Goal: Communication & Community: Share content

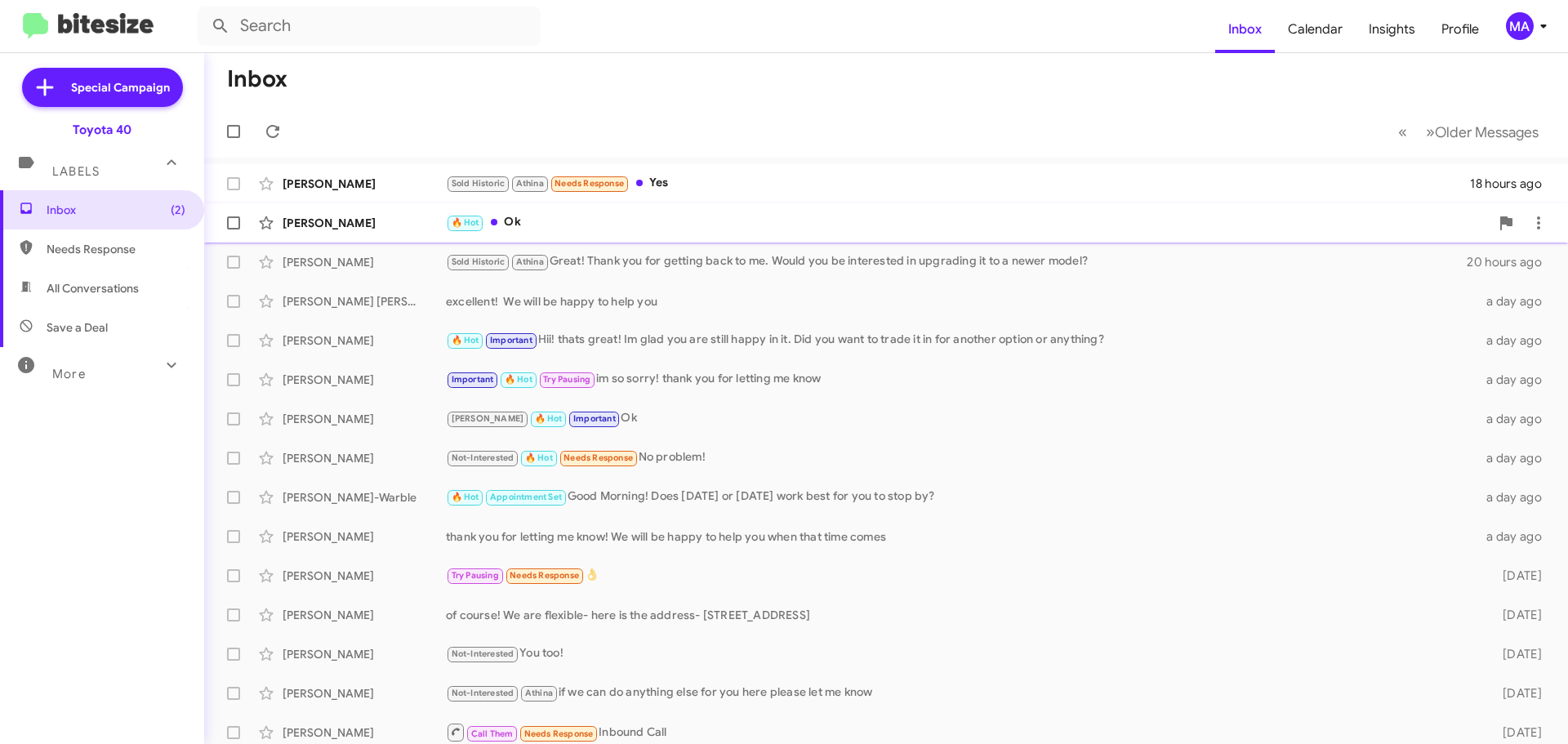
drag, startPoint x: 565, startPoint y: 222, endPoint x: 642, endPoint y: 207, distance: 78.4
click at [569, 222] on div "🔥 Hot Ok" at bounding box center [968, 222] width 1043 height 19
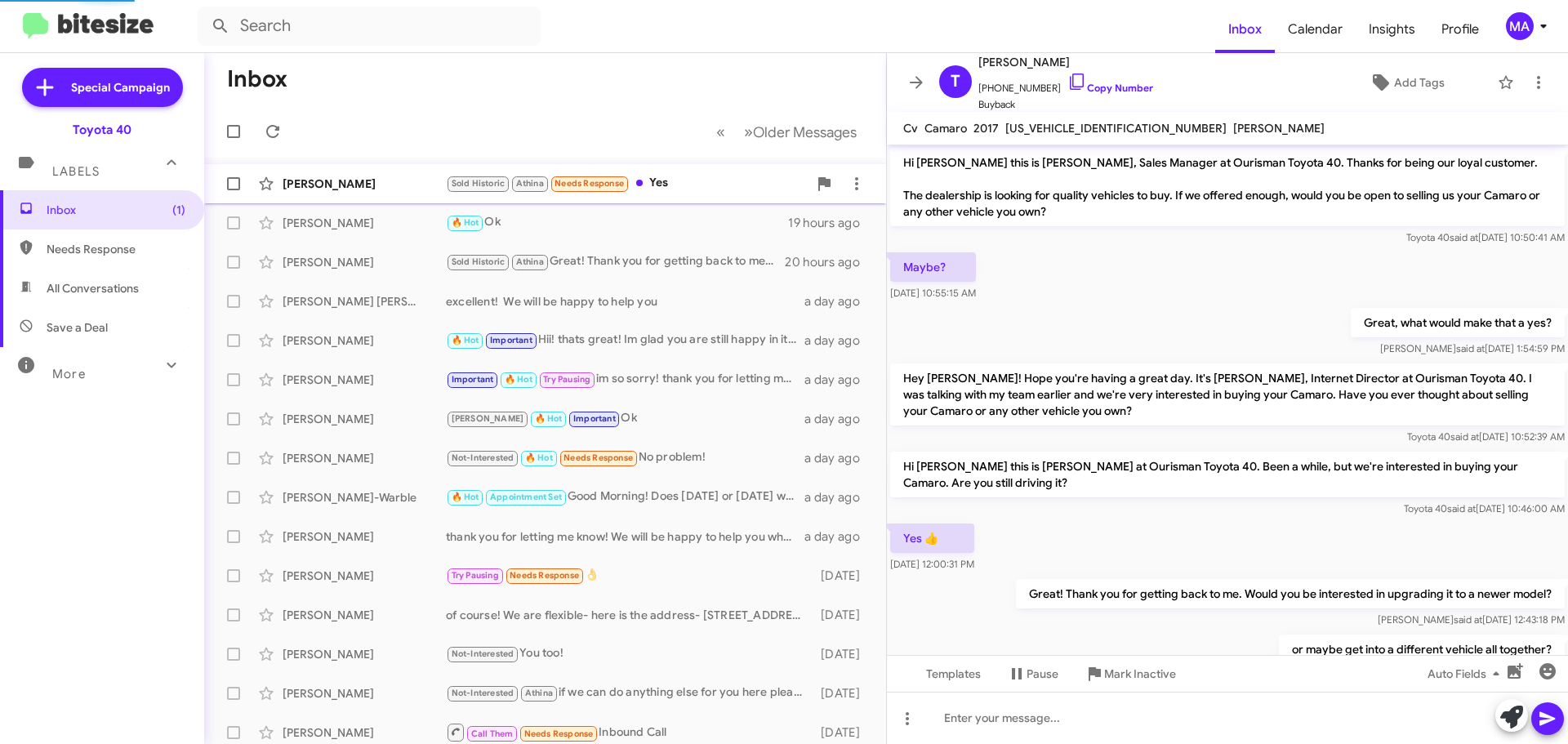
scroll to position [244, 0]
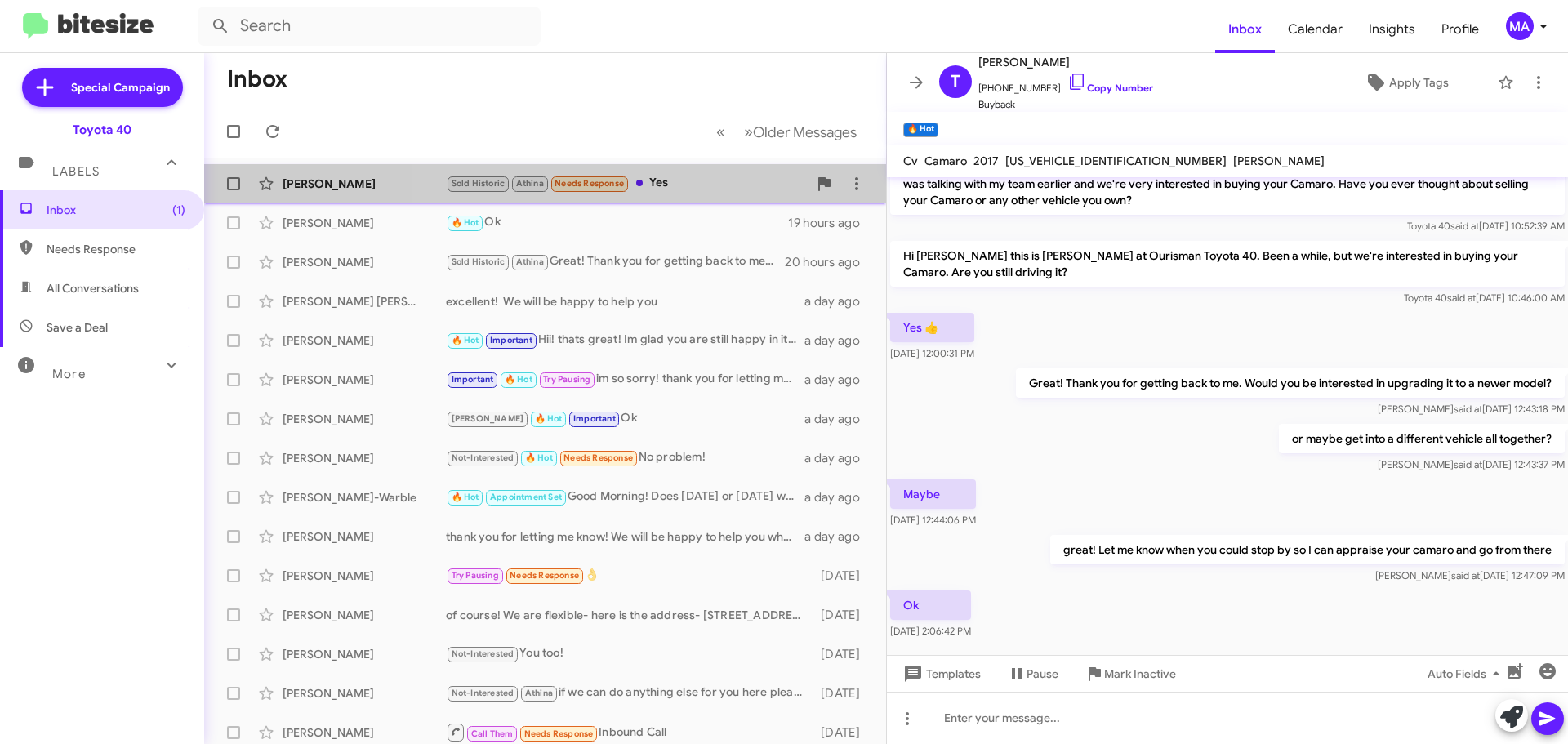
click at [685, 183] on div "Sold Historic Athina Needs Response Yes" at bounding box center [626, 183] width 362 height 19
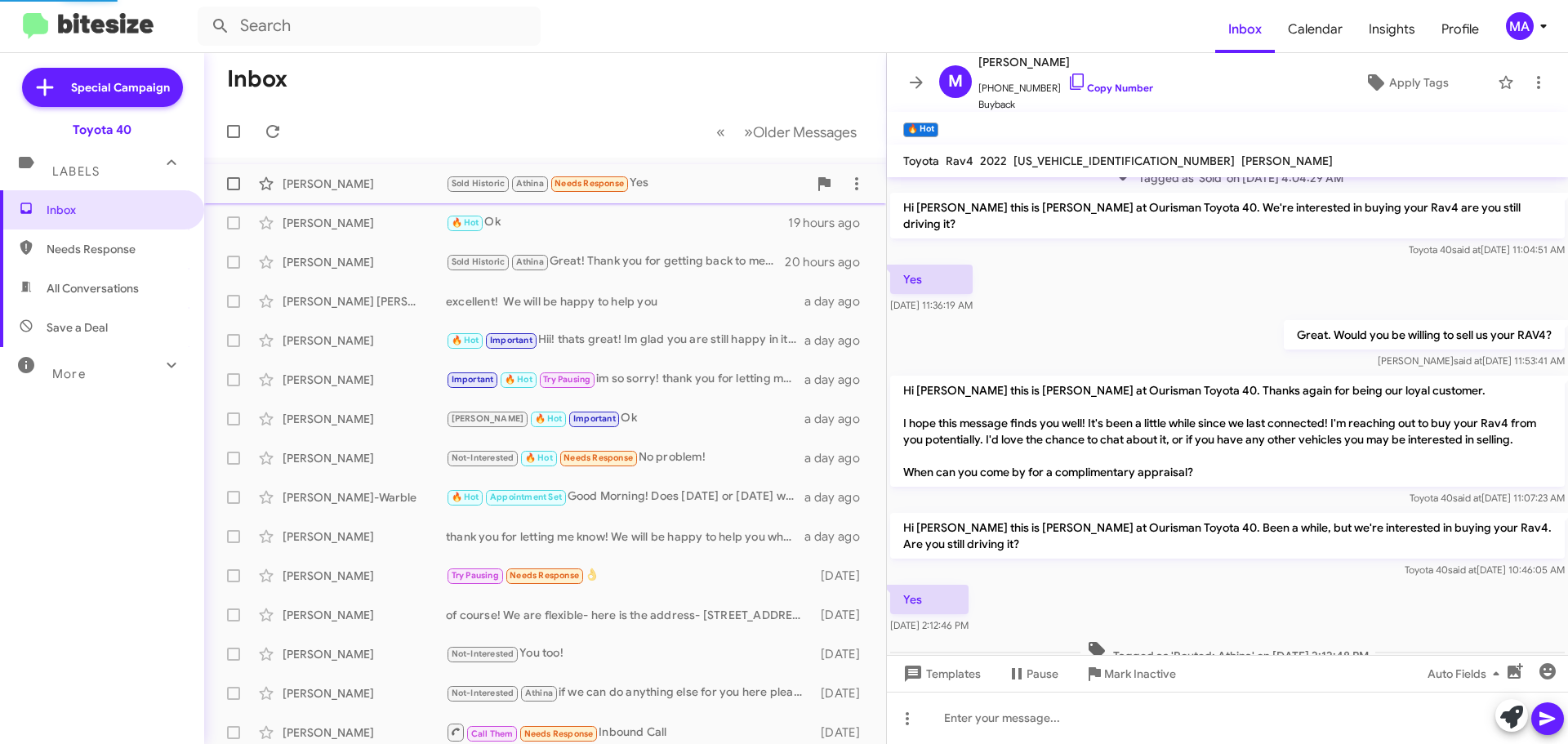
scroll to position [280, 0]
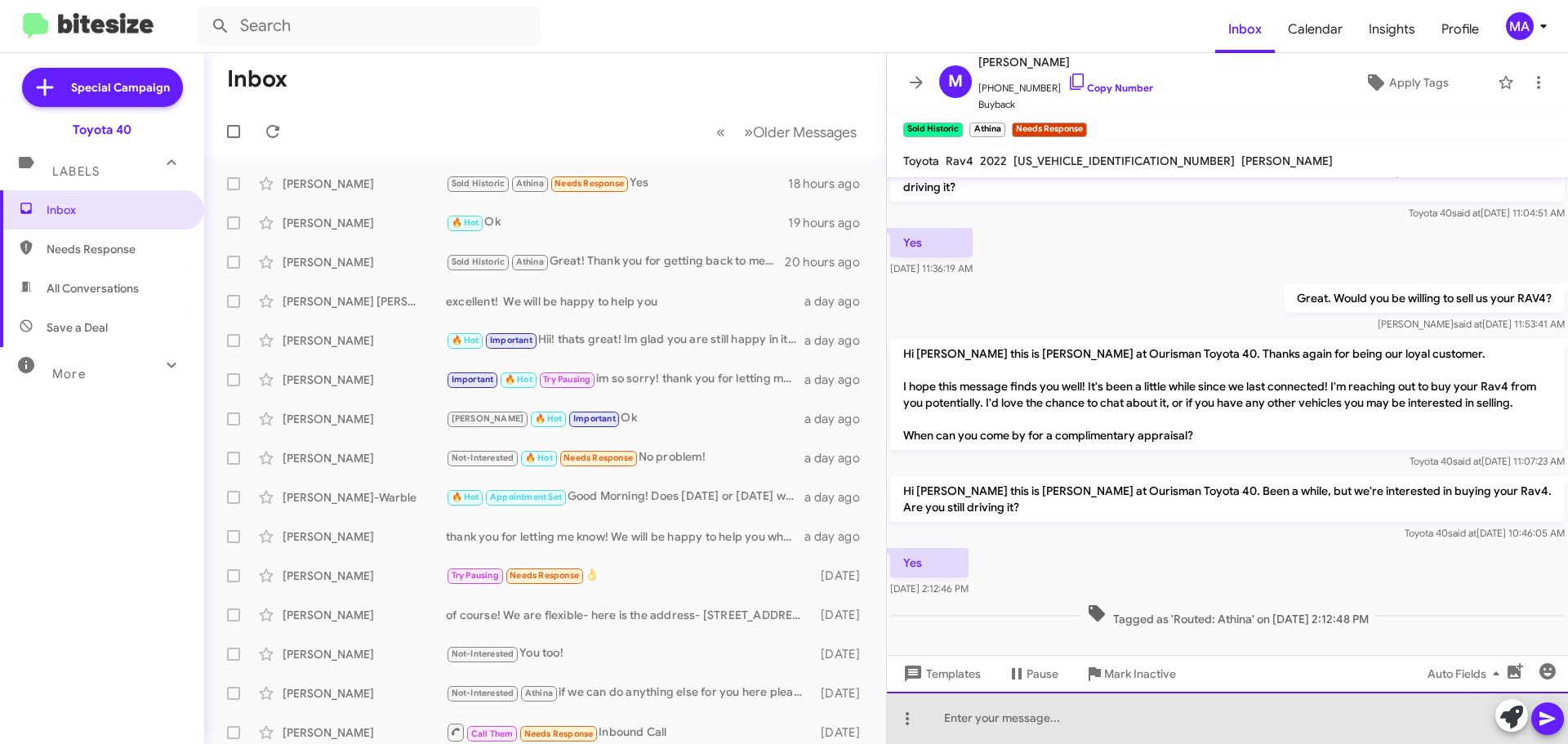
click at [1001, 718] on div at bounding box center [1228, 717] width 681 height 53
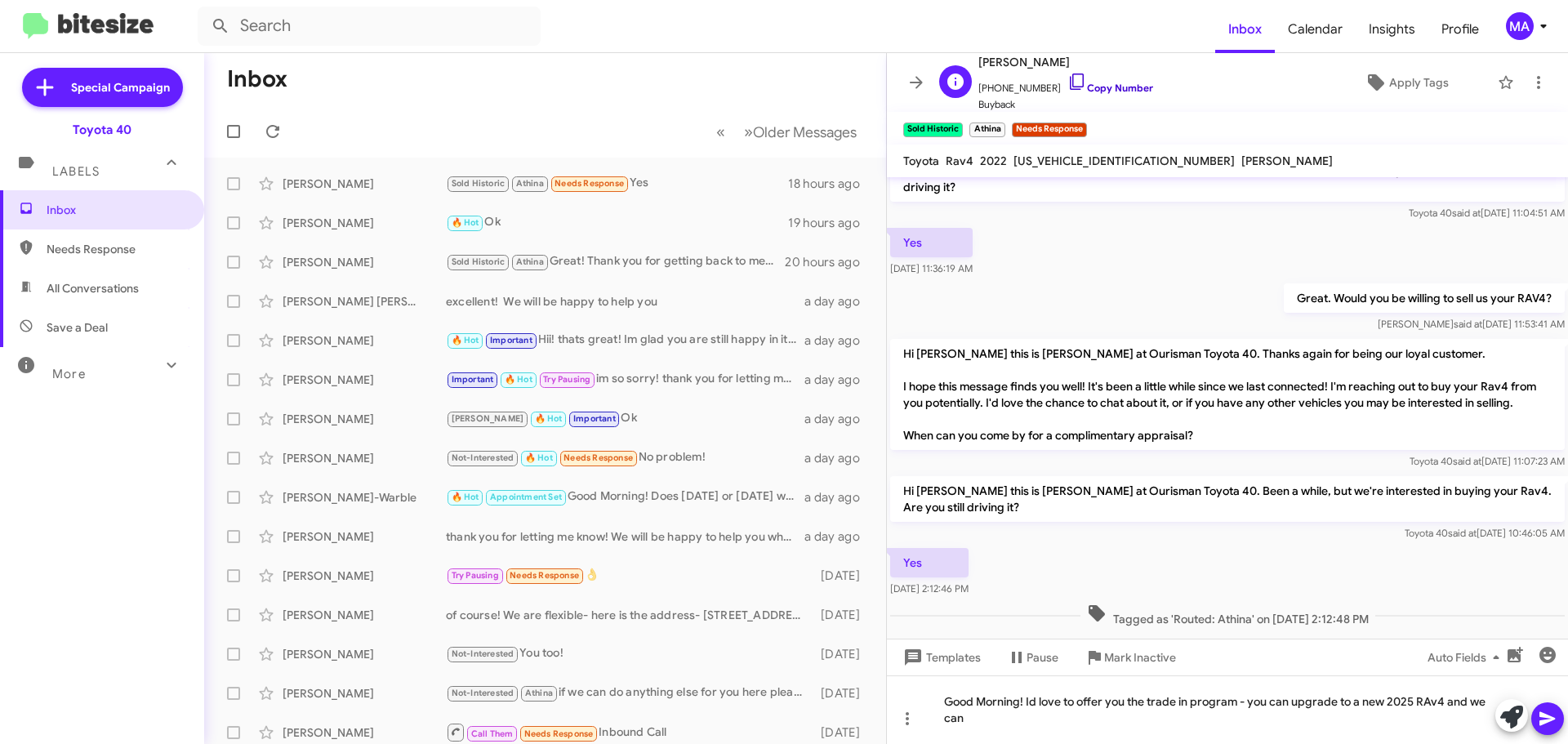
click at [1070, 86] on icon at bounding box center [1077, 81] width 13 height 16
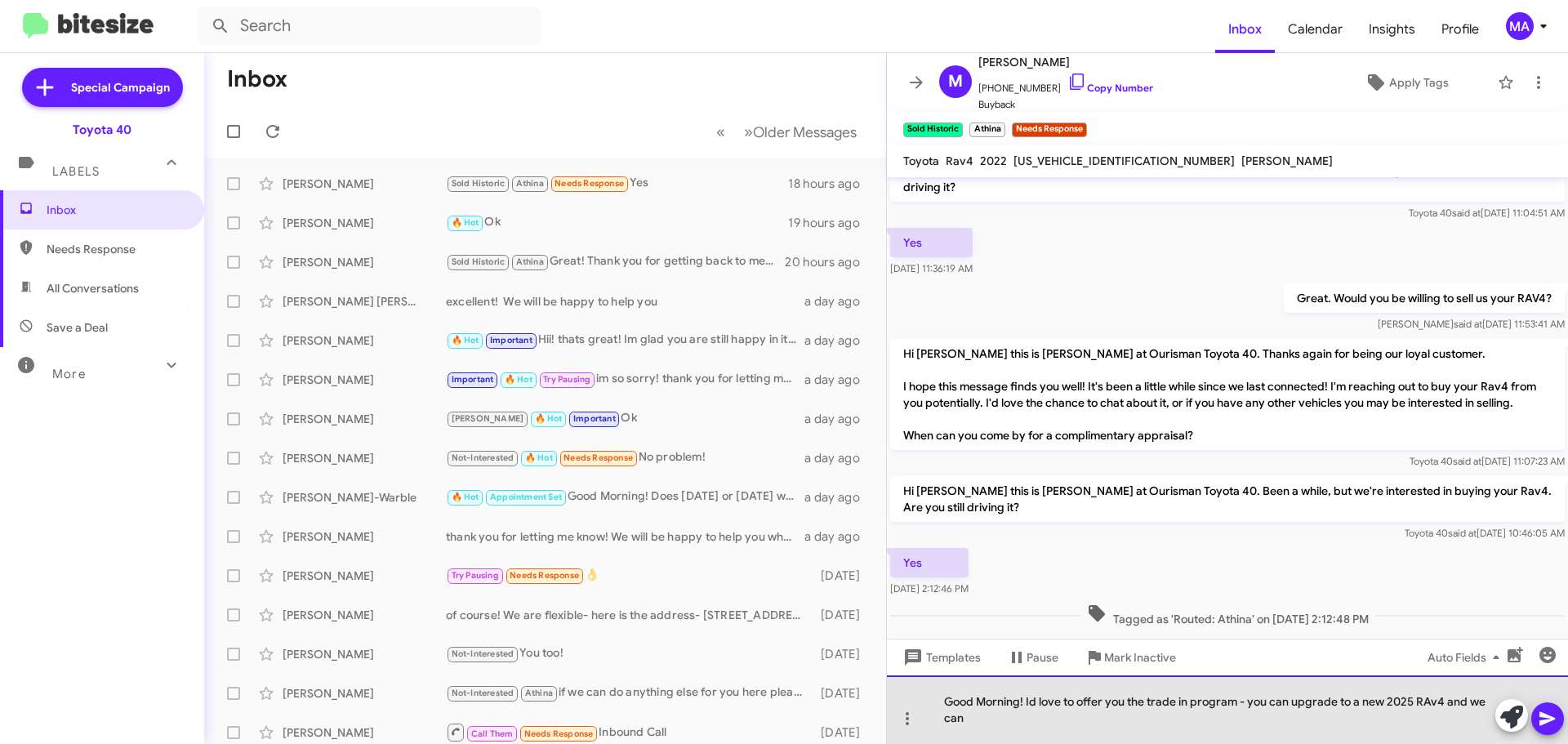
click at [985, 722] on div "Good Morning! Id love to offer you the trade in program - you can upgrade to a …" at bounding box center [1228, 709] width 681 height 69
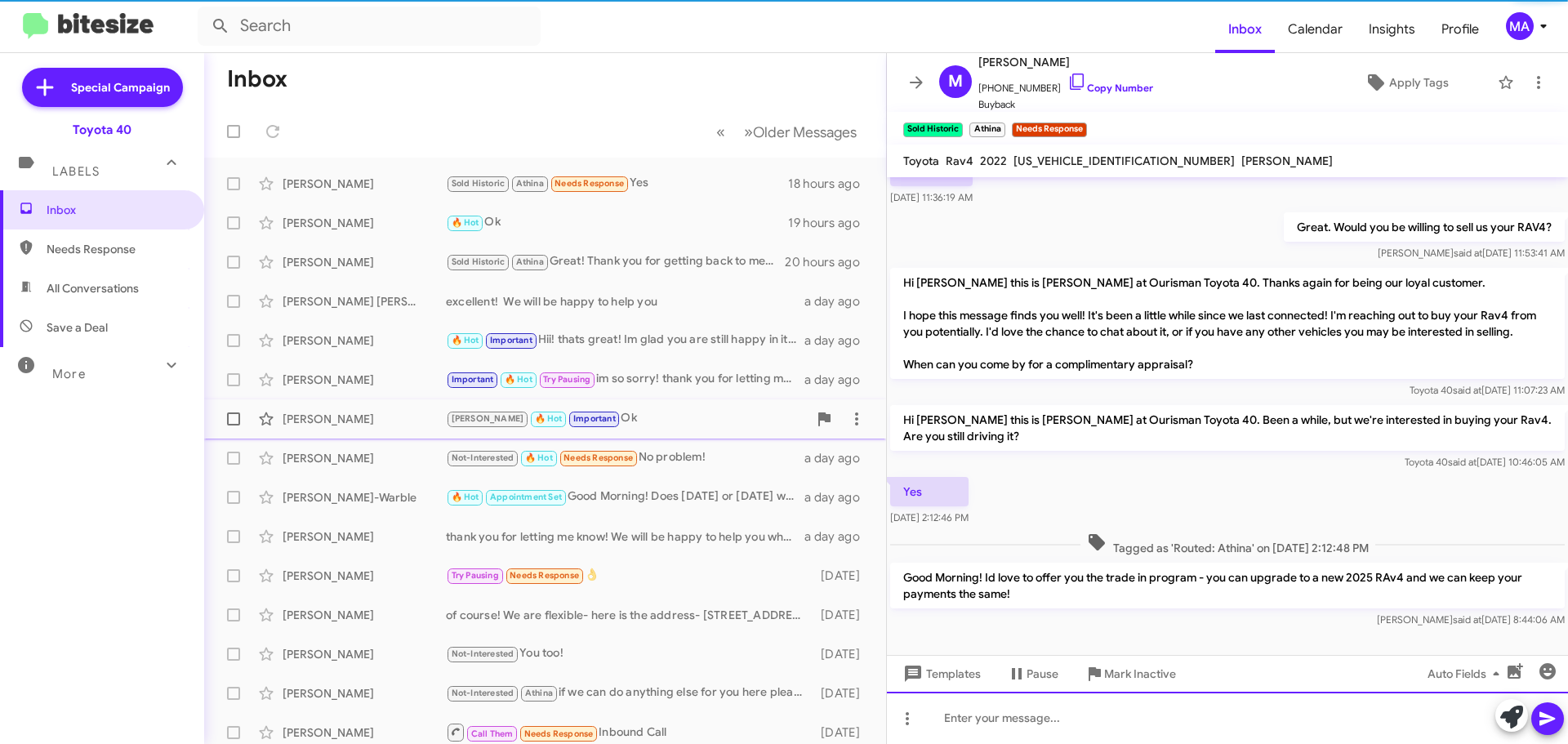
scroll to position [356, 0]
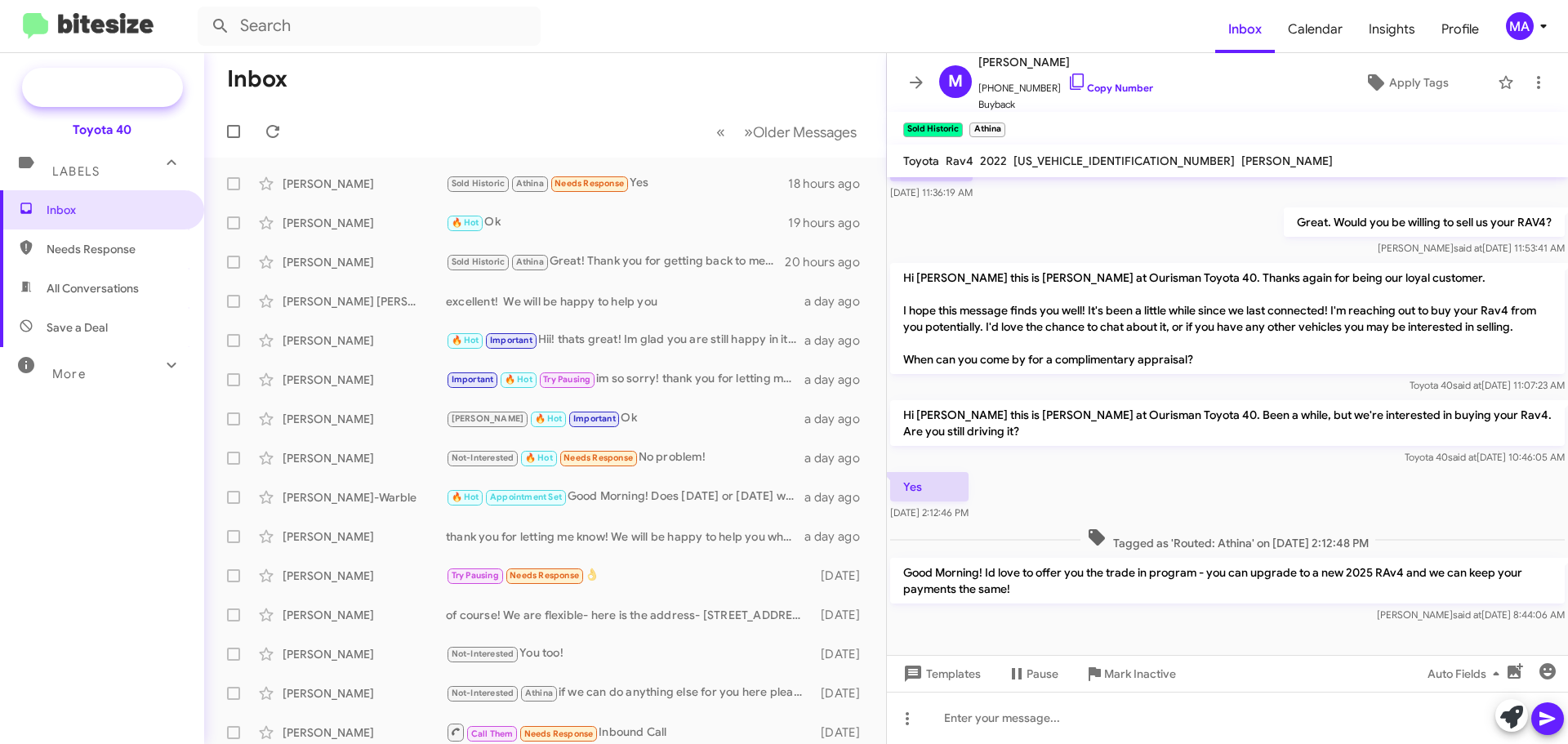
click at [146, 91] on span "Special Campaign" at bounding box center [120, 87] width 99 height 16
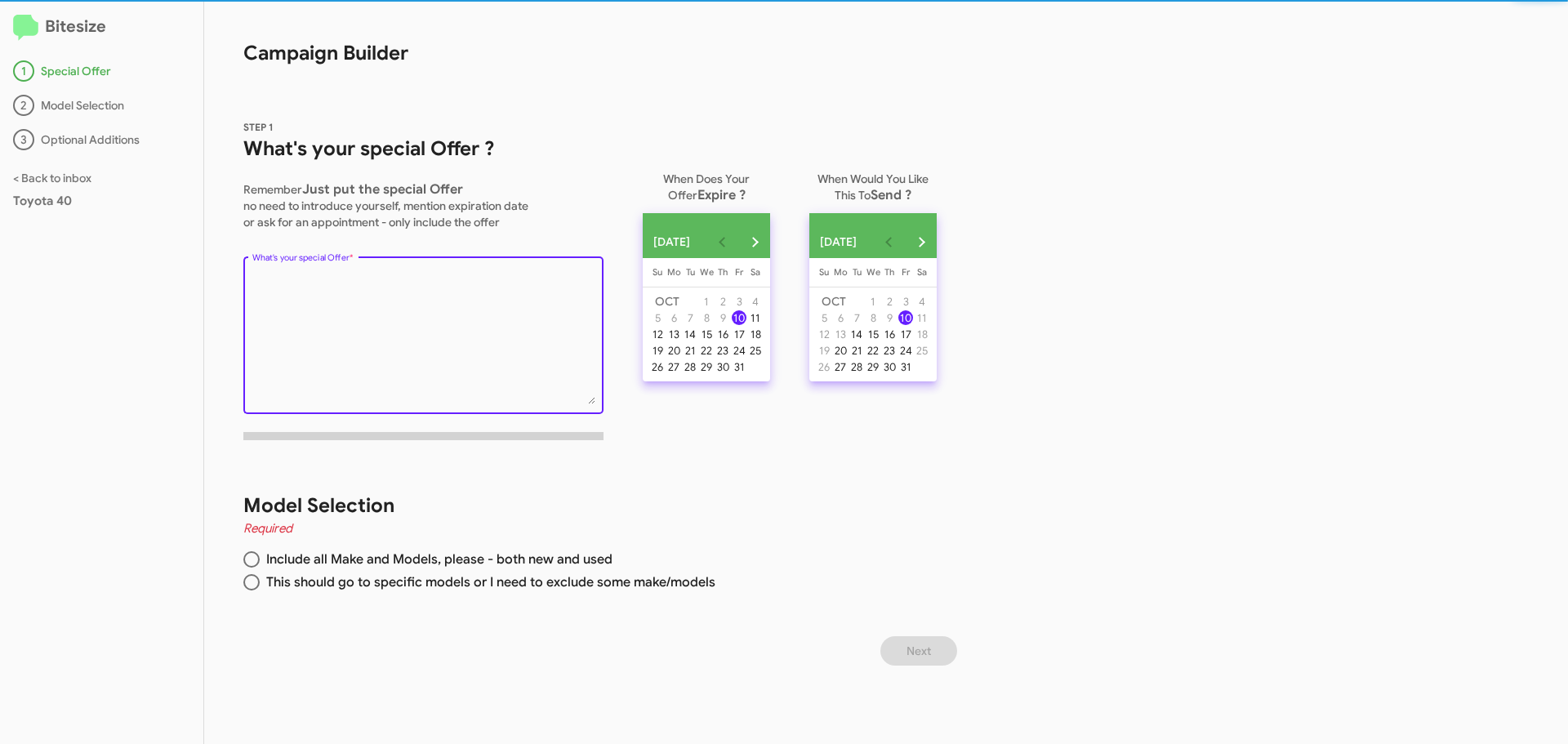
click at [382, 284] on textarea "What's your special Offer *" at bounding box center [424, 338] width 343 height 132
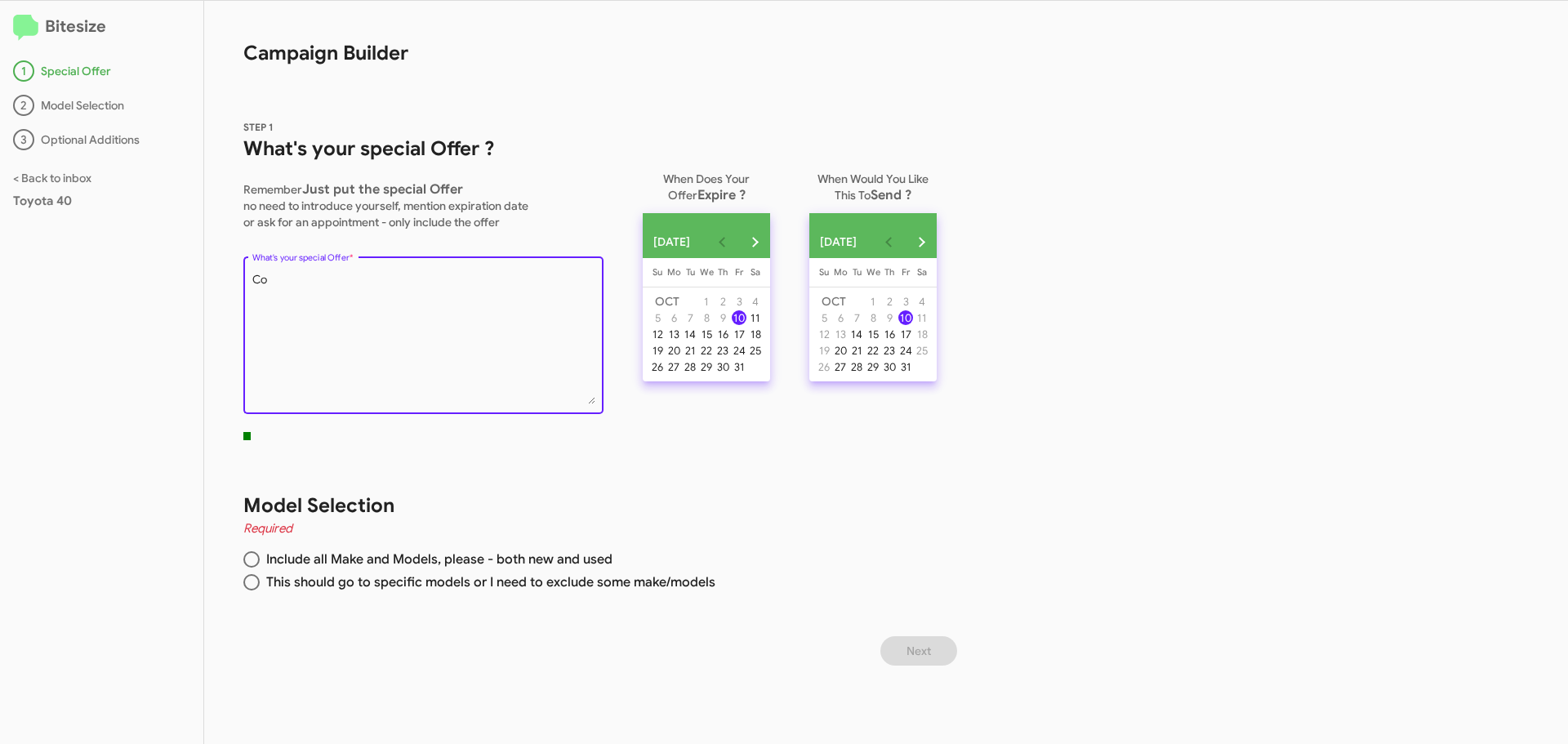
type textarea "C"
click at [556, 291] on textarea "What's your special Offer *" at bounding box center [424, 338] width 343 height 132
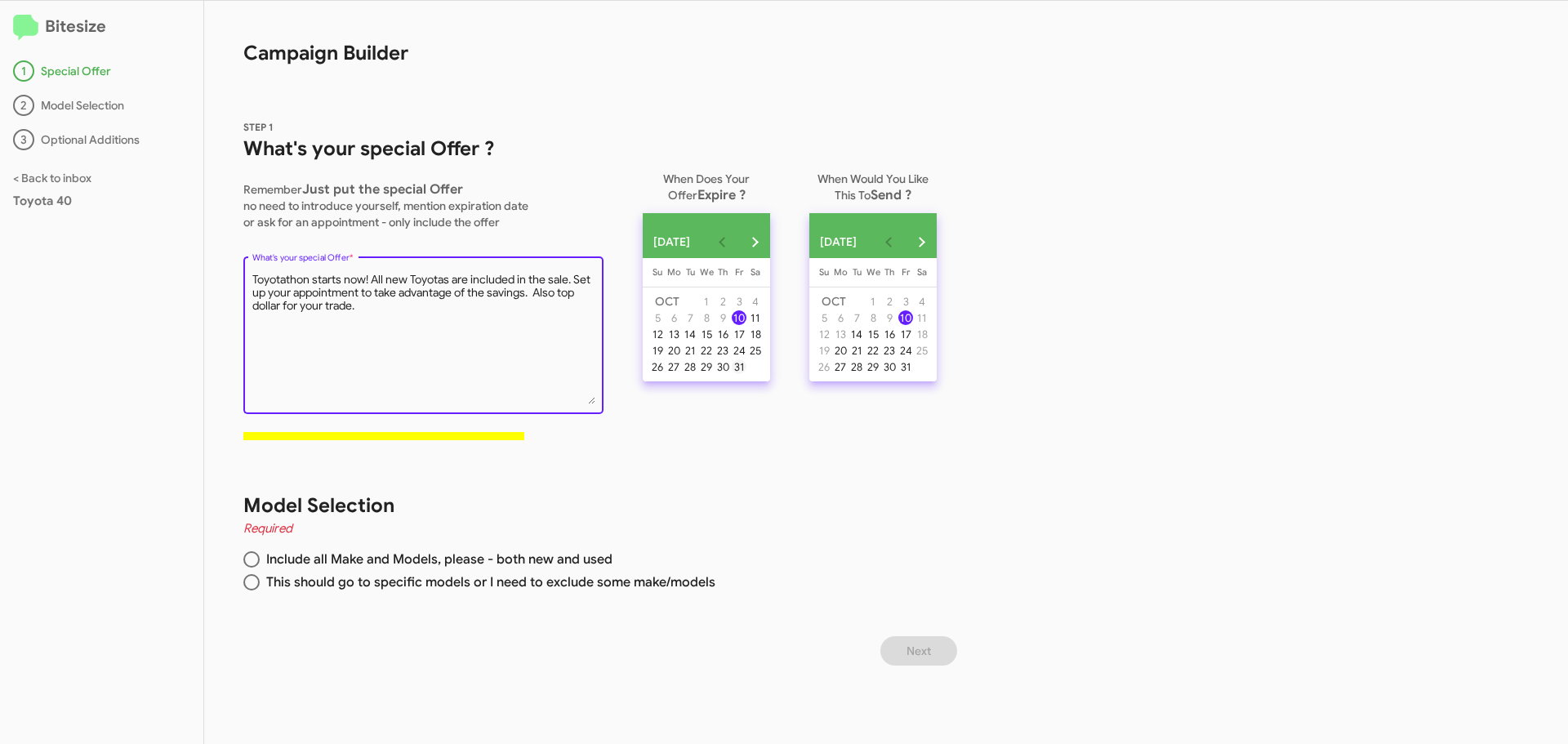
type textarea "Toyotathon starts now! All new Toyotas are included in the sale. Set up your ap…"
drag, startPoint x: 756, startPoint y: 373, endPoint x: 785, endPoint y: 374, distance: 29.0
click at [746, 374] on div "31" at bounding box center [738, 366] width 14 height 14
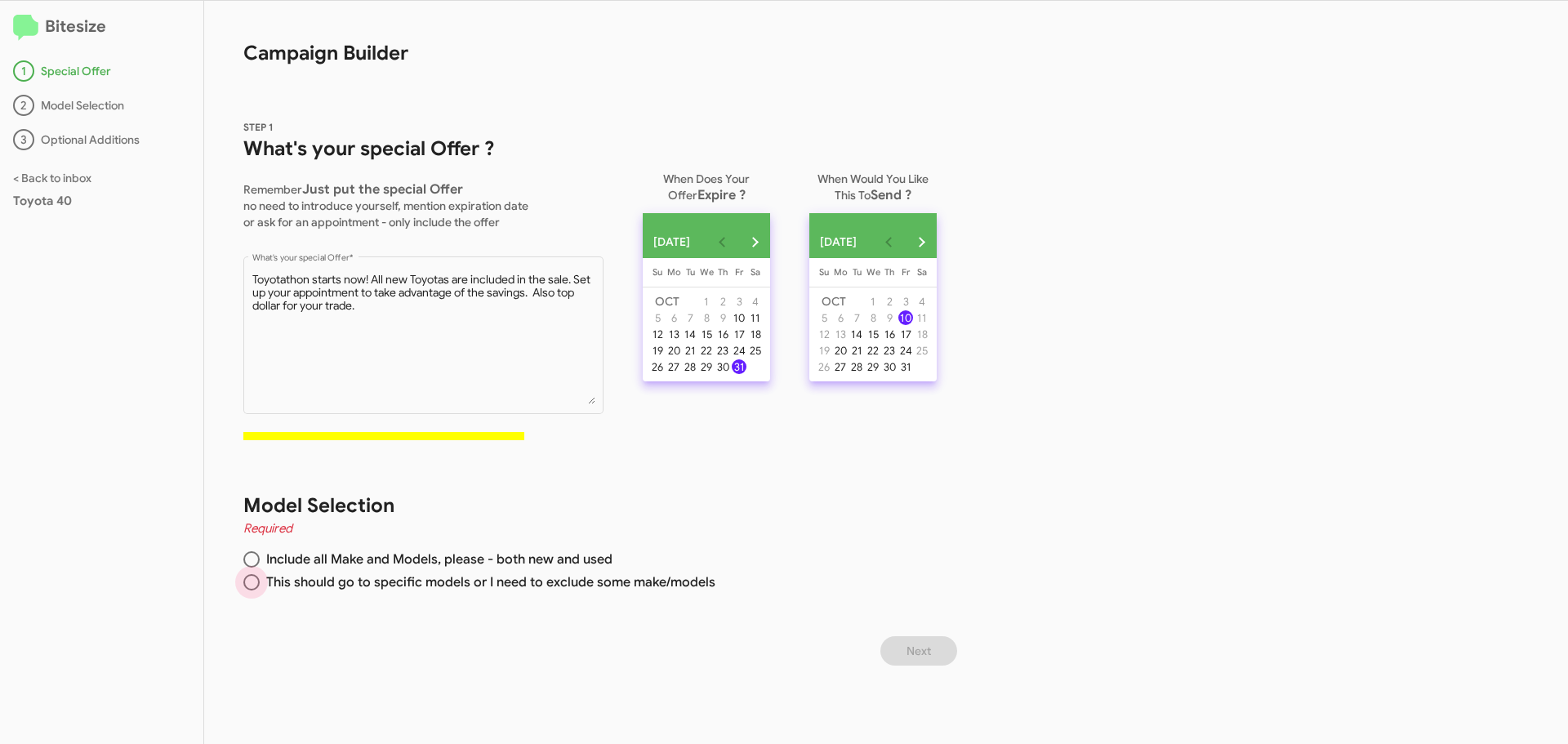
drag, startPoint x: 249, startPoint y: 578, endPoint x: 410, endPoint y: 597, distance: 162.1
click at [250, 578] on span at bounding box center [251, 582] width 16 height 16
click at [250, 578] on input "This should go to specific models or I need to exclude some make/models" at bounding box center [251, 582] width 16 height 16
radio input "true"
click at [931, 651] on span "Next" at bounding box center [919, 650] width 25 height 30
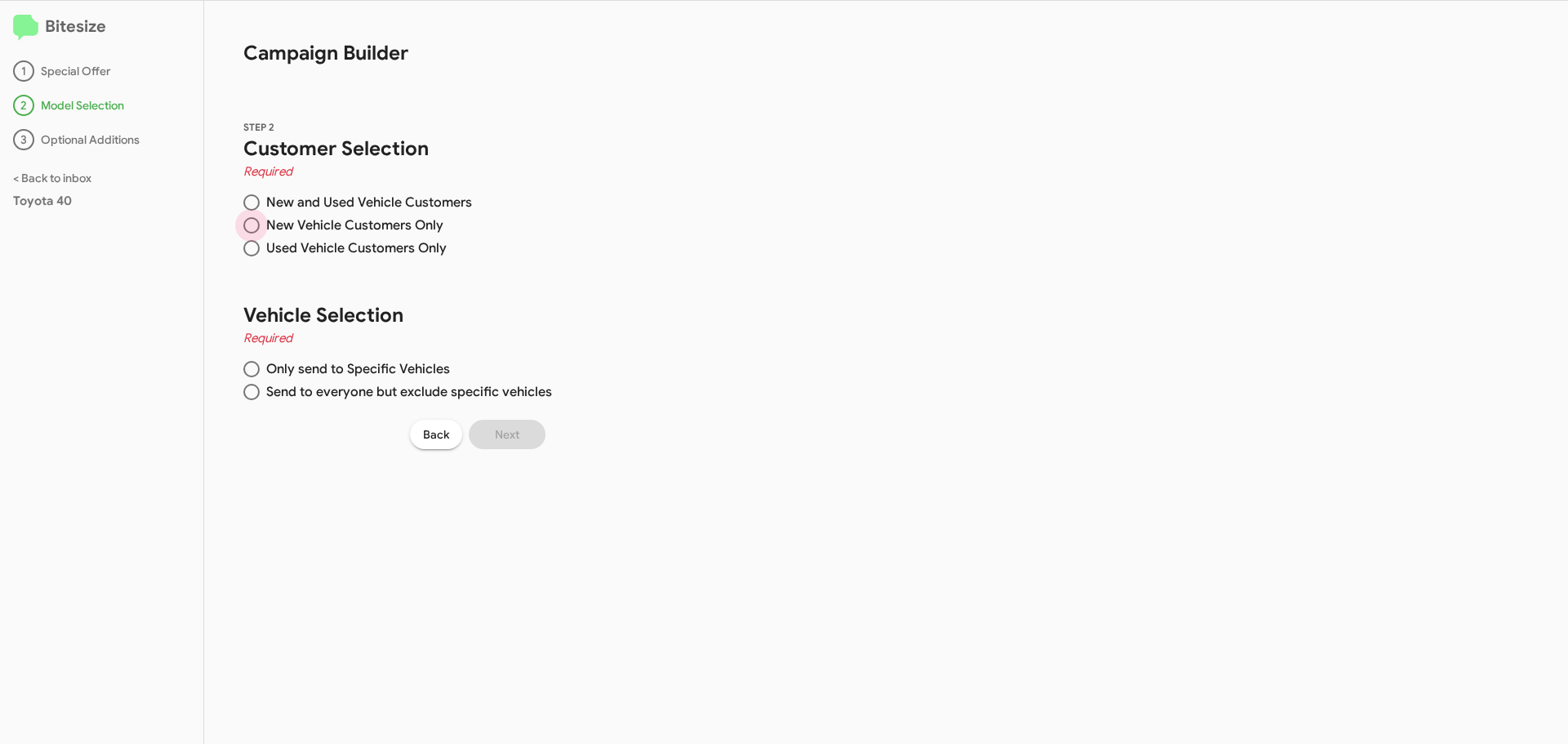
click at [250, 223] on span at bounding box center [251, 225] width 16 height 16
click at [250, 223] on input "New Vehicle Customers Only" at bounding box center [251, 225] width 16 height 16
radio input "true"
click at [249, 391] on span at bounding box center [251, 391] width 16 height 16
click at [249, 391] on input "Send to everyone but exclude specific vehicles" at bounding box center [251, 391] width 16 height 16
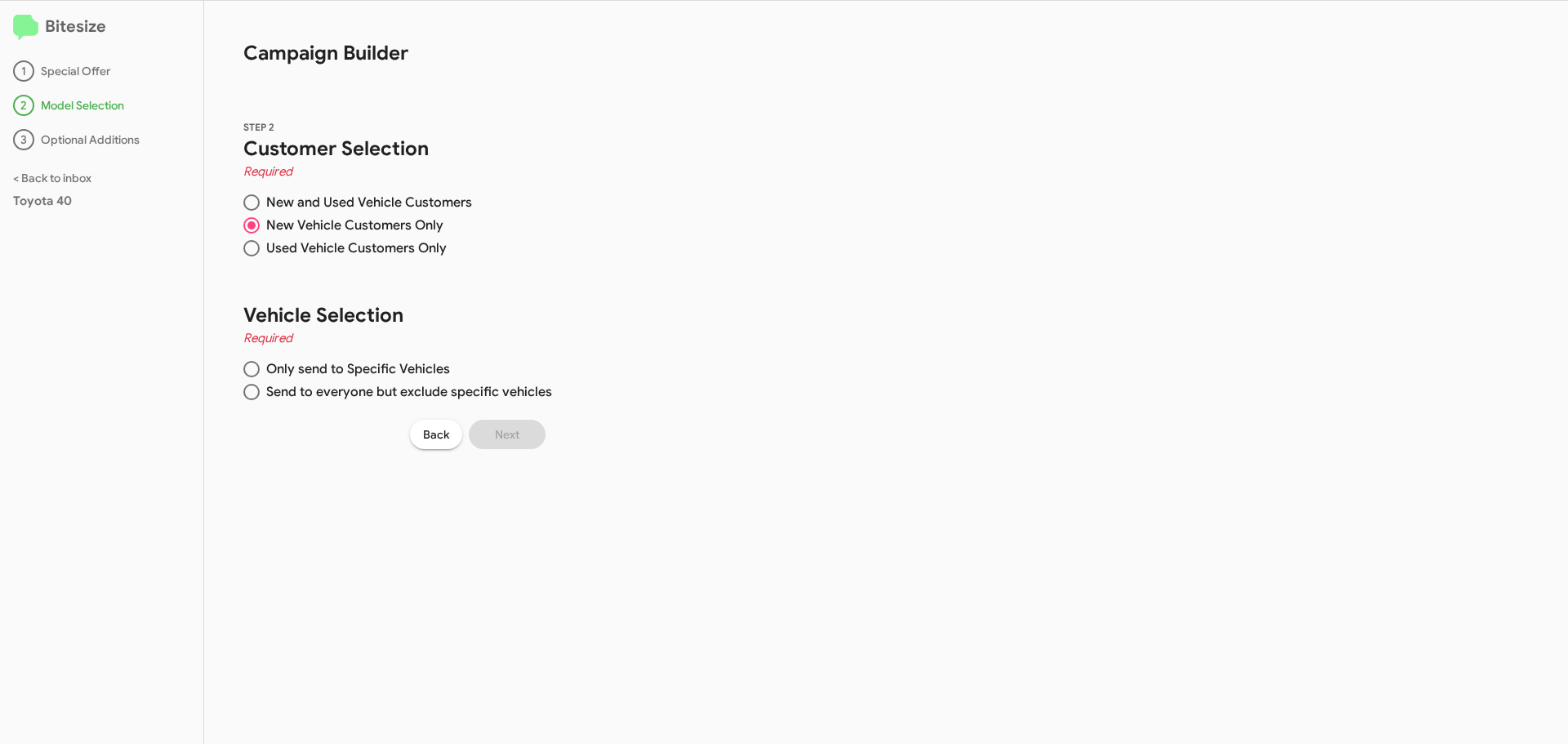
radio input "true"
click at [620, 194] on input "Search Make" at bounding box center [658, 196] width 147 height 13
type input "toyot"
click at [603, 229] on span at bounding box center [604, 231] width 13 height 13
click at [603, 238] on input "Toyota" at bounding box center [603, 238] width 1 height 1
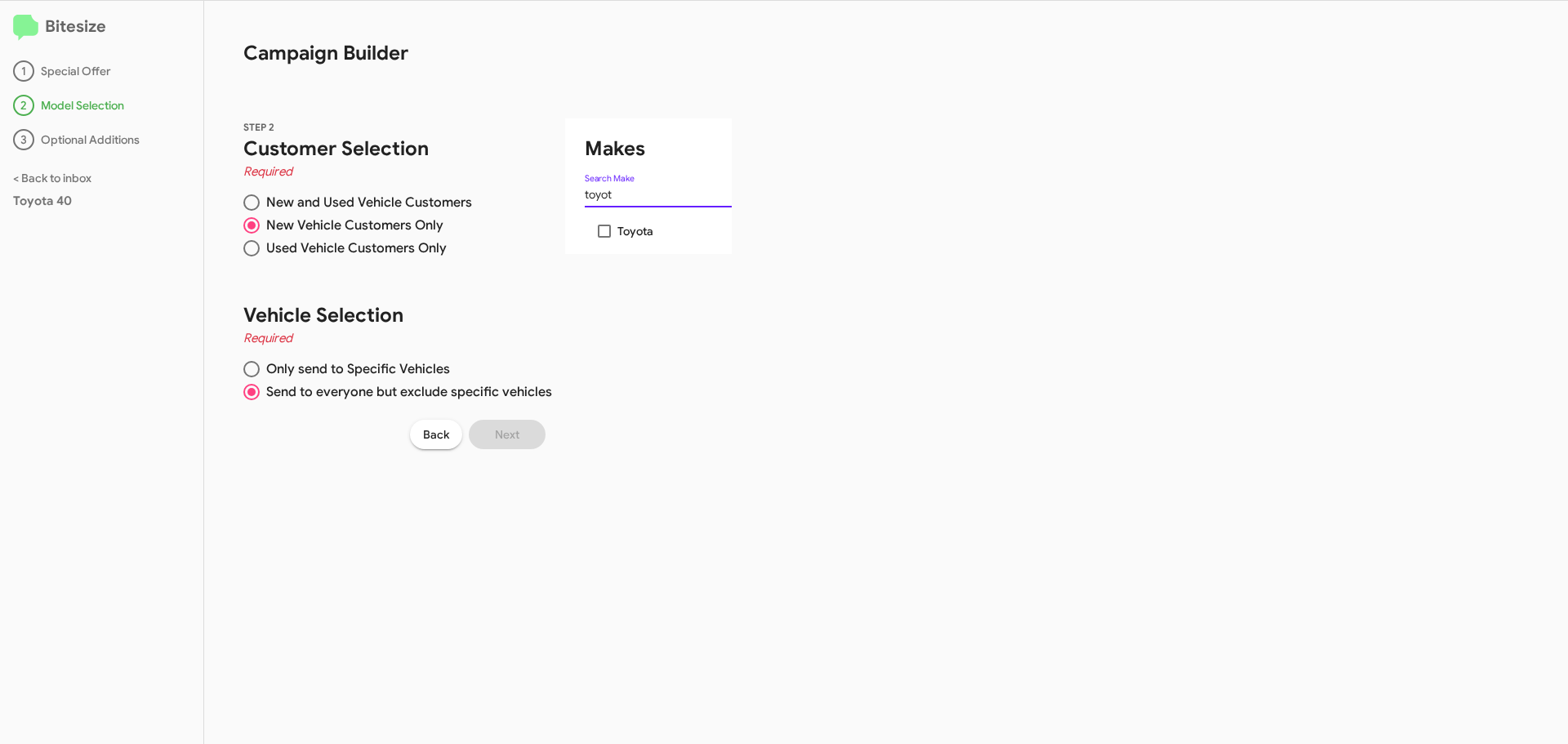
checkbox input "true"
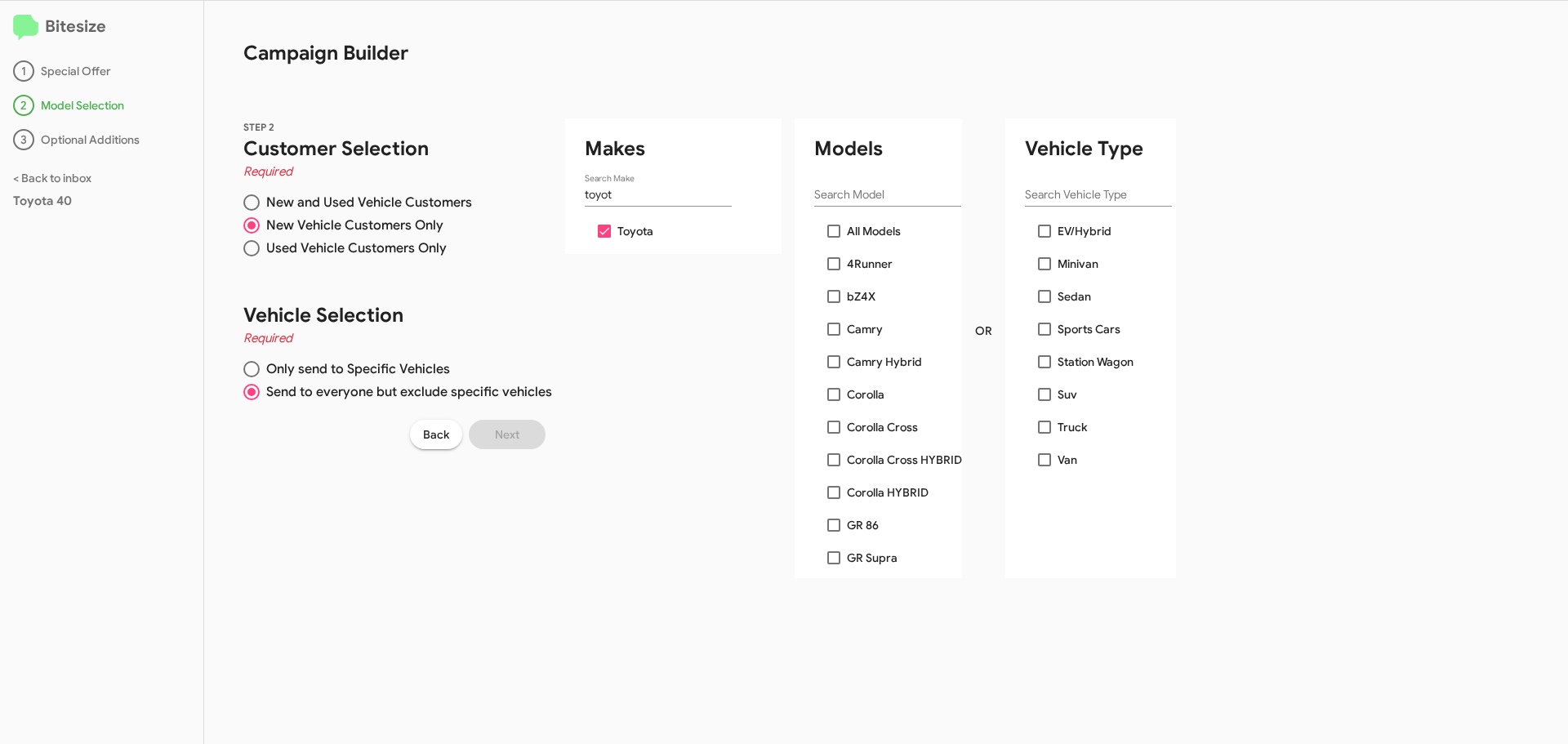
click at [876, 198] on input "Search Model" at bounding box center [887, 196] width 147 height 13
type input "supra"
click at [832, 262] on span at bounding box center [834, 264] width 13 height 13
click at [833, 270] on input "GR Supra" at bounding box center [833, 270] width 1 height 1
checkbox input "true"
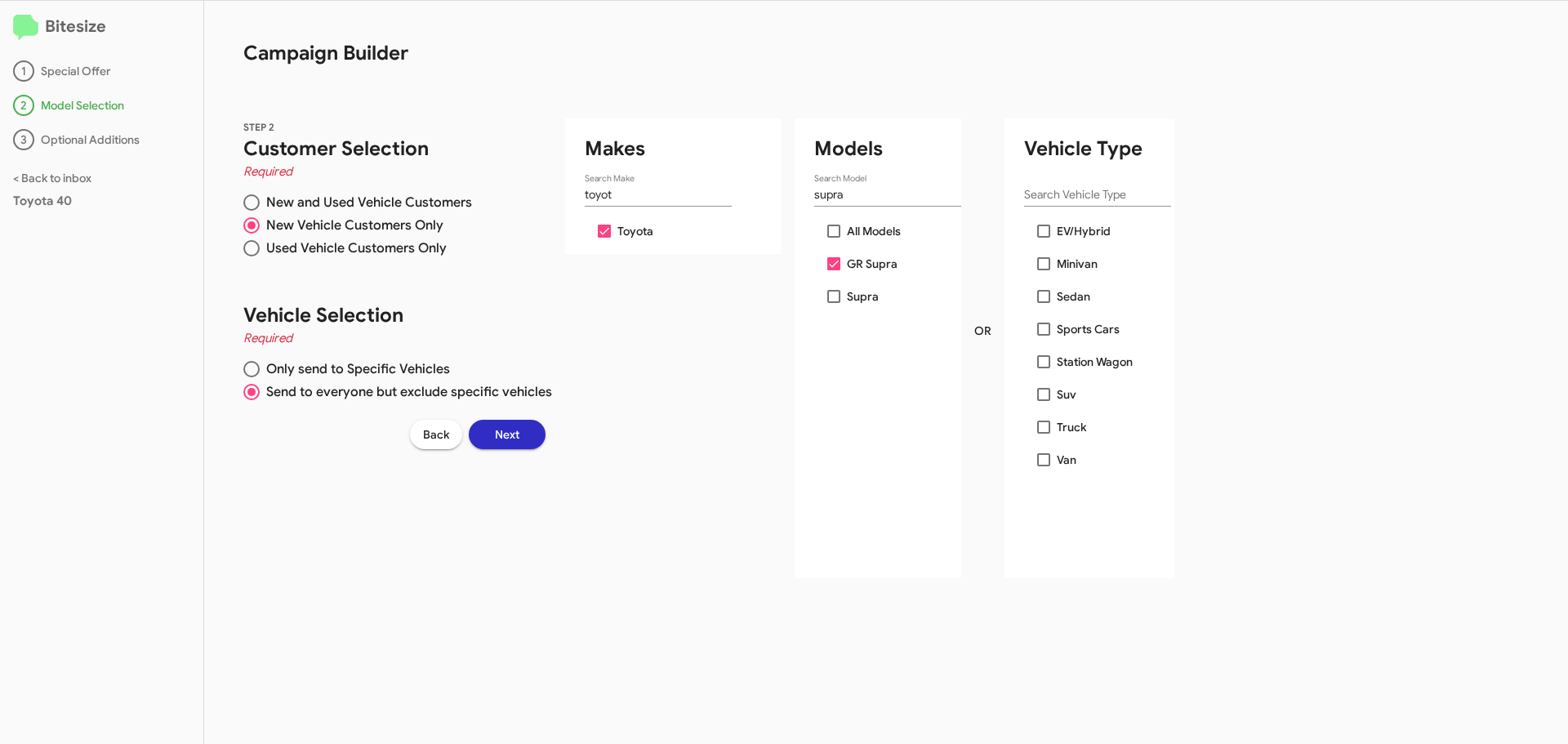
click at [828, 300] on span at bounding box center [834, 296] width 13 height 13
click at [833, 303] on input "Supra" at bounding box center [833, 303] width 1 height 1
checkbox input "true"
drag, startPoint x: 825, startPoint y: 259, endPoint x: 830, endPoint y: 281, distance: 22.6
click at [828, 261] on span at bounding box center [834, 264] width 13 height 13
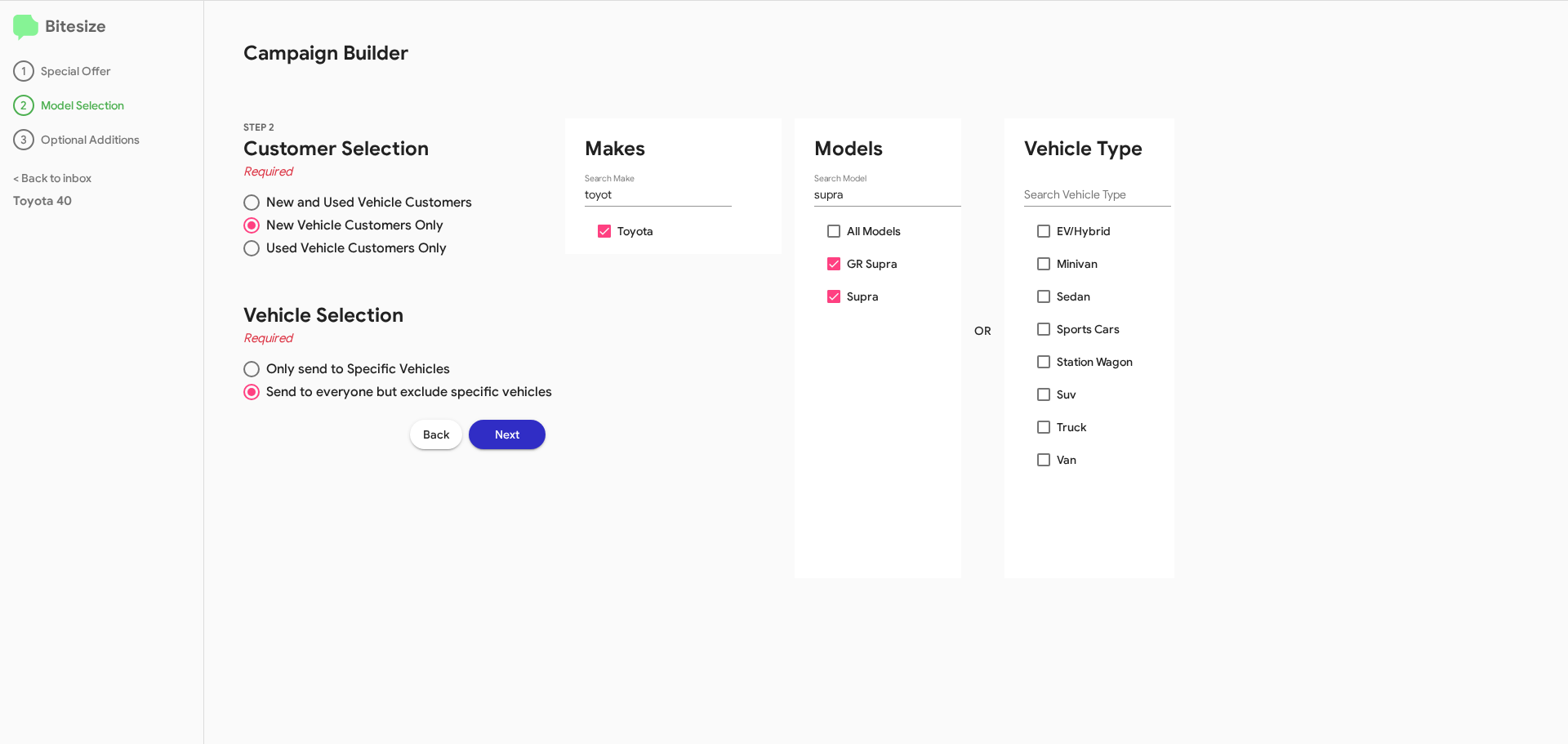
click at [833, 270] on input "GR Supra" at bounding box center [833, 270] width 1 height 1
checkbox input "false"
click at [828, 300] on span at bounding box center [834, 296] width 13 height 13
click at [833, 303] on input "Supra" at bounding box center [833, 303] width 1 height 1
checkbox input "false"
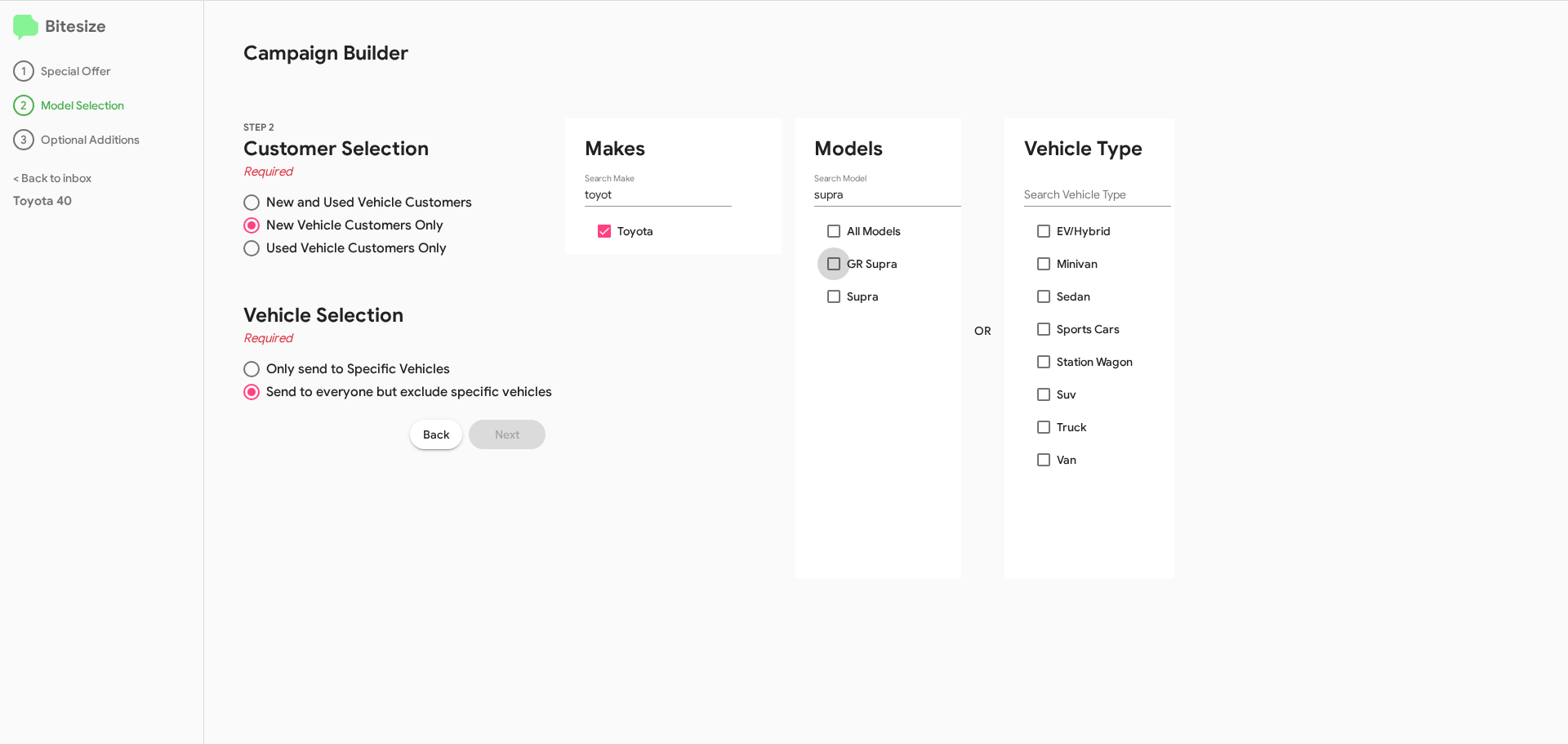
click at [829, 262] on span at bounding box center [834, 264] width 13 height 13
click at [833, 270] on input "GR Supra" at bounding box center [833, 270] width 1 height 1
checkbox input "true"
click at [828, 295] on span at bounding box center [834, 296] width 13 height 13
click at [833, 303] on input "Supra" at bounding box center [833, 303] width 1 height 1
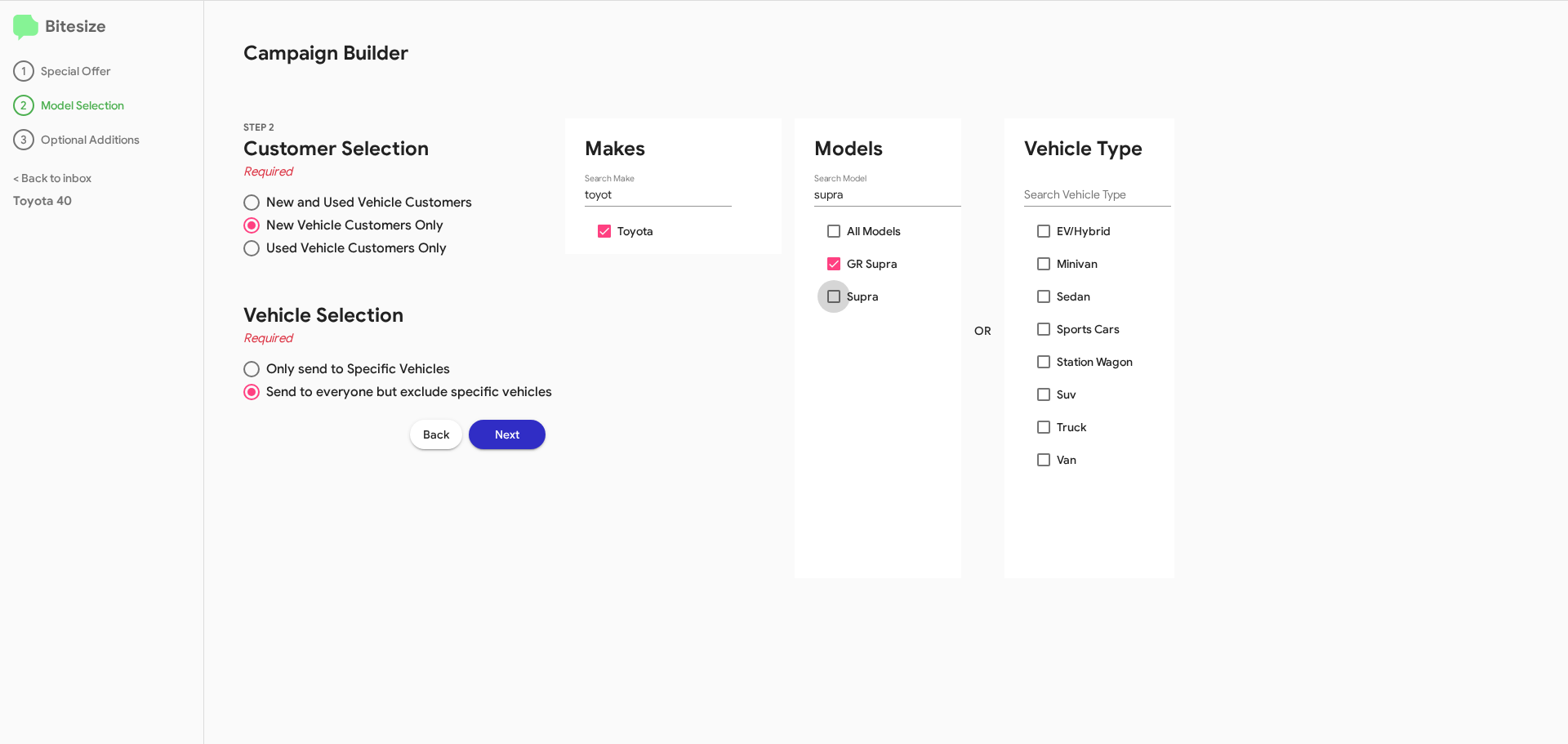
checkbox input "true"
click at [508, 433] on span "Next" at bounding box center [507, 434] width 25 height 30
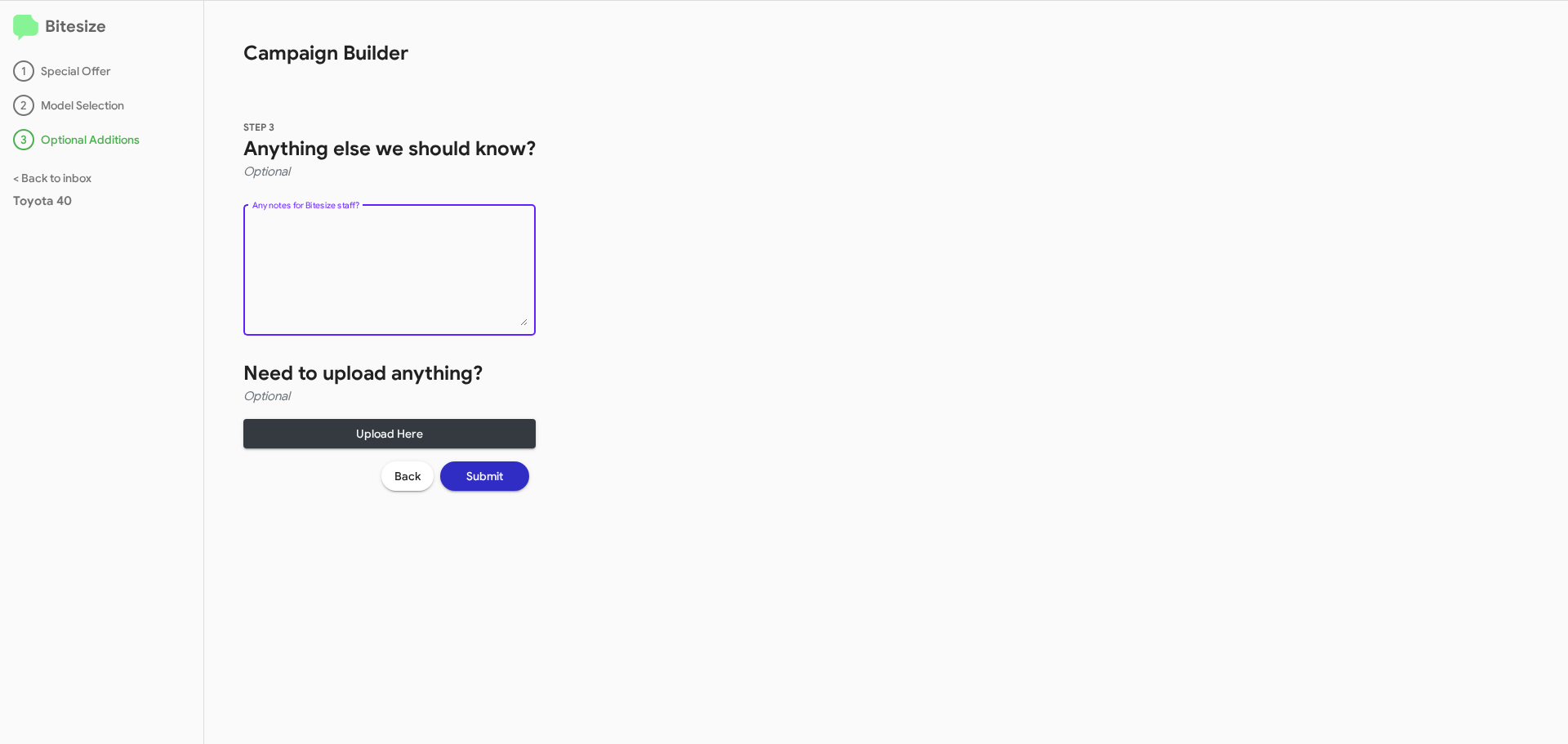
click at [394, 233] on textarea "Any notes for Bitesize staff?" at bounding box center [389, 272] width 275 height 106
type textarea "really try to push the appointment- need them in the showroom."
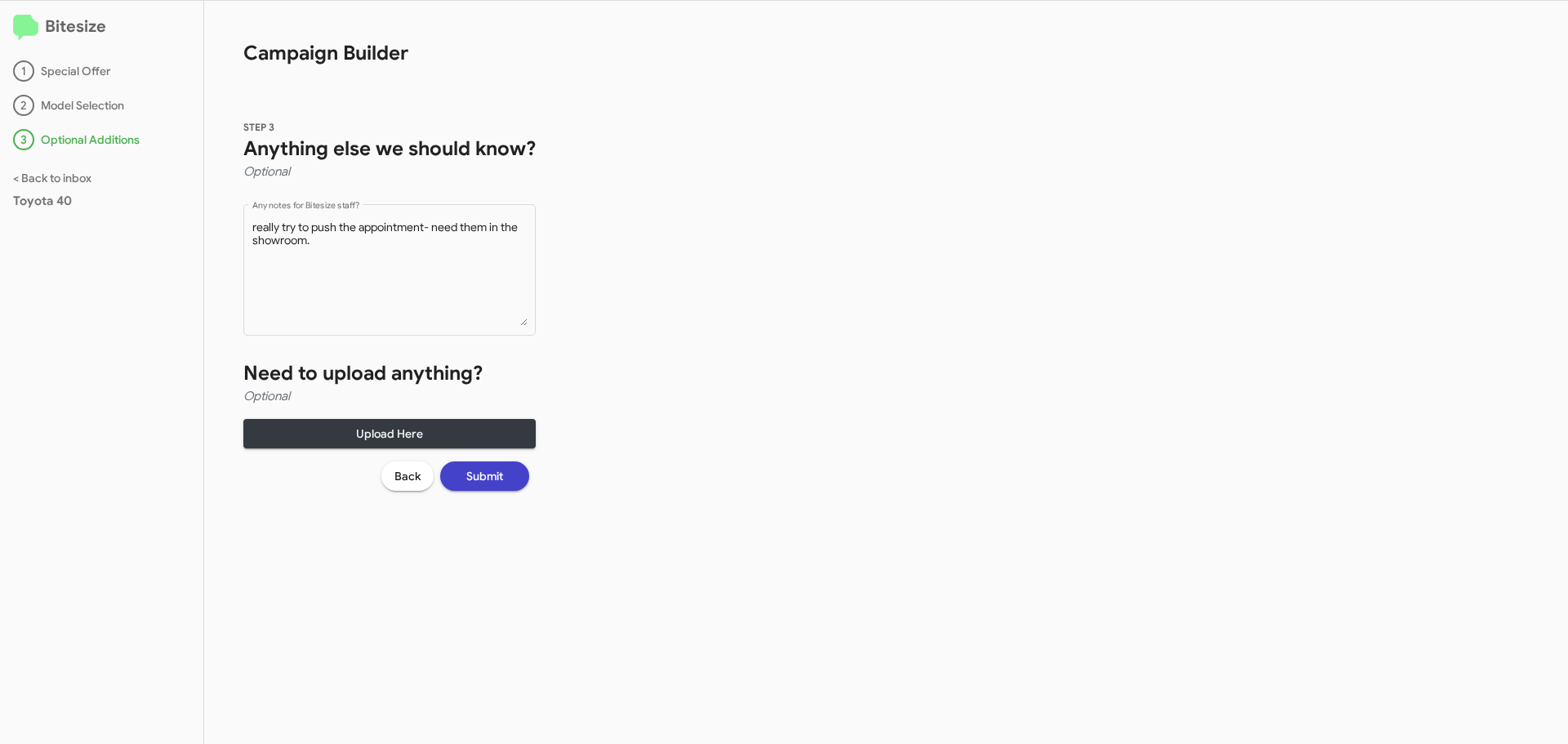
click at [492, 467] on span "Submit" at bounding box center [484, 476] width 36 height 30
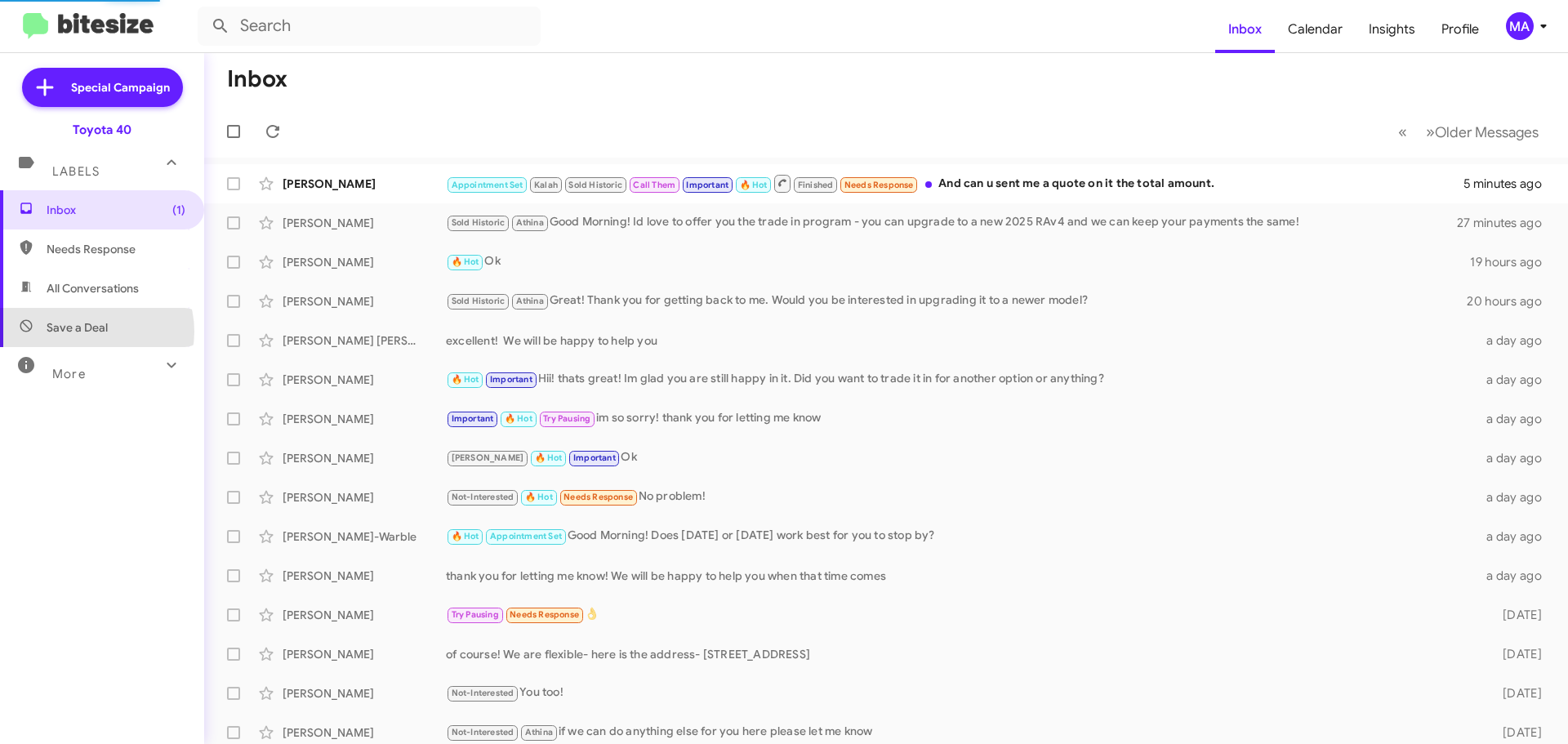
click at [91, 332] on span "Save a Deal" at bounding box center [78, 327] width 61 height 16
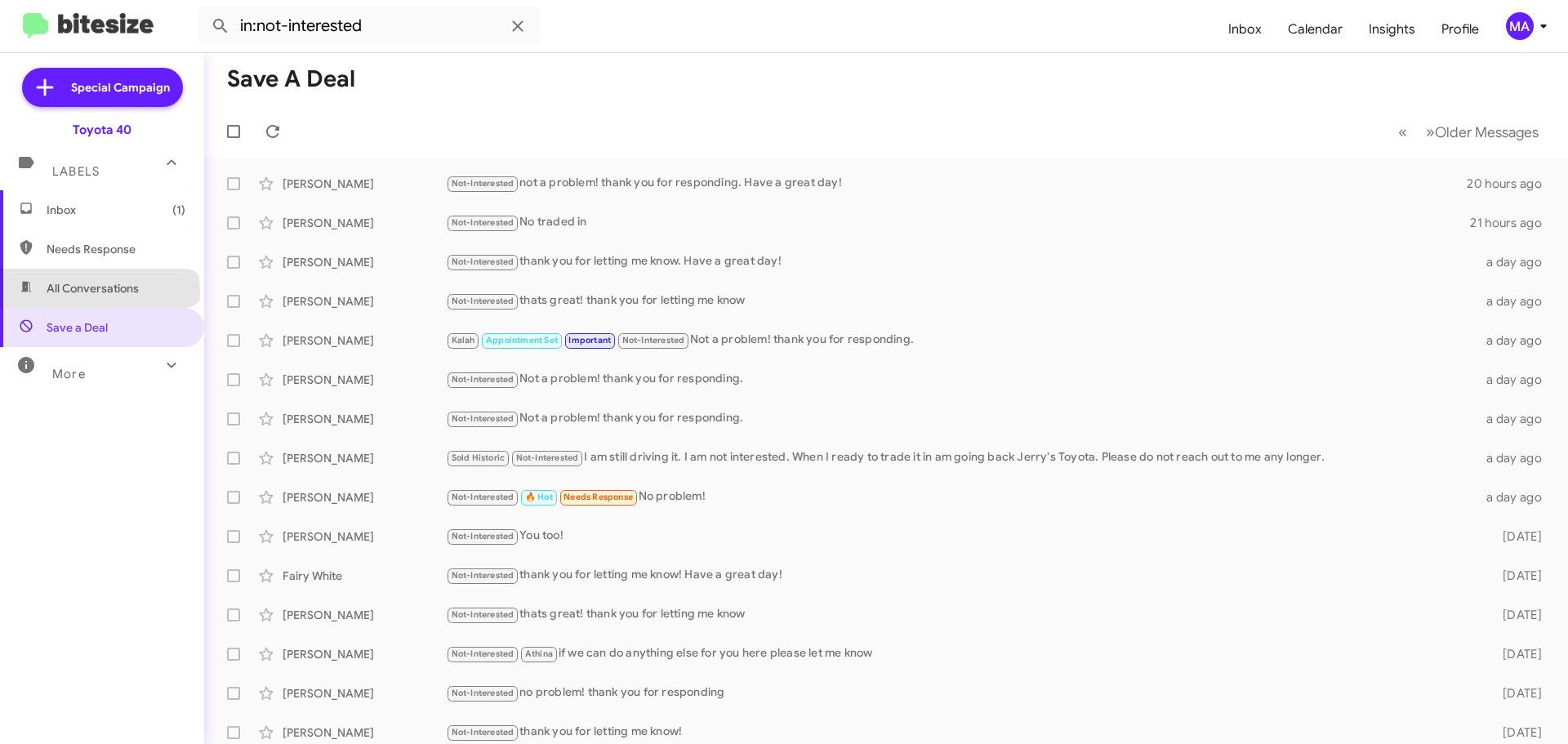
click at [99, 292] on span "All Conversations" at bounding box center [93, 288] width 92 height 16
type input "in:all-conversations"
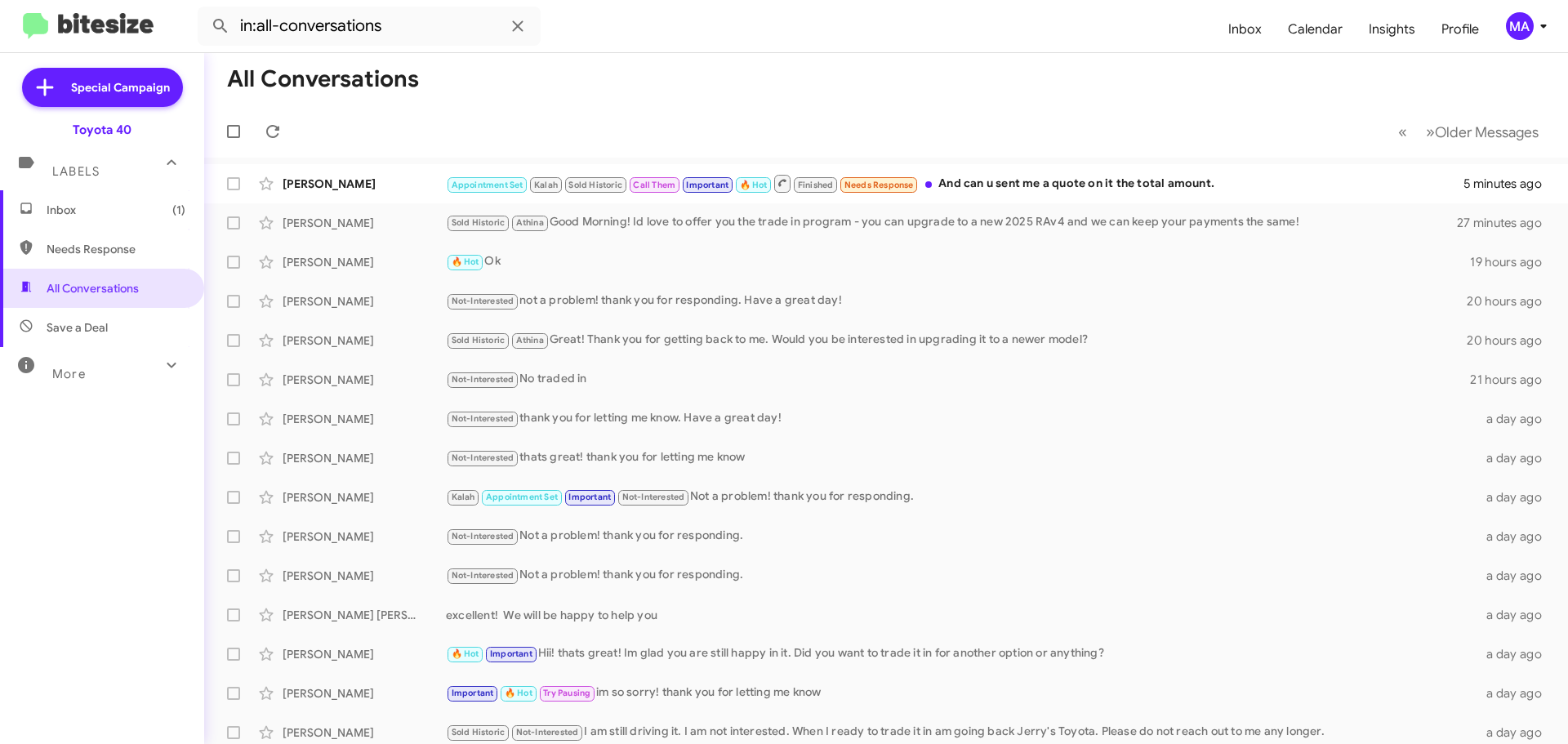
click at [84, 207] on span "Inbox (1)" at bounding box center [116, 209] width 139 height 16
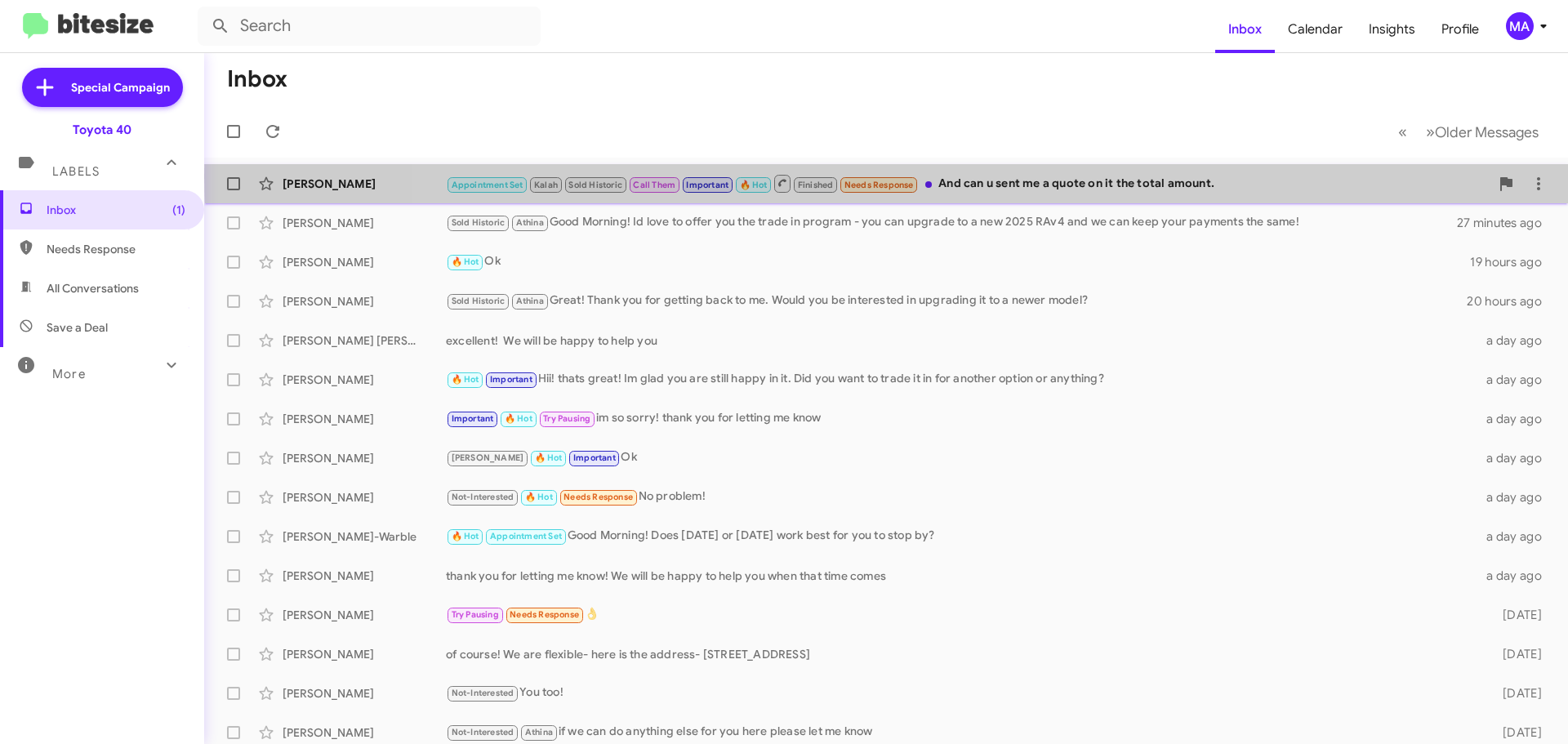
click at [1062, 177] on div "Appointment Set Kalah Sold Historic Call Them Important 🔥 Hot Finished Needs Re…" at bounding box center [968, 183] width 1043 height 20
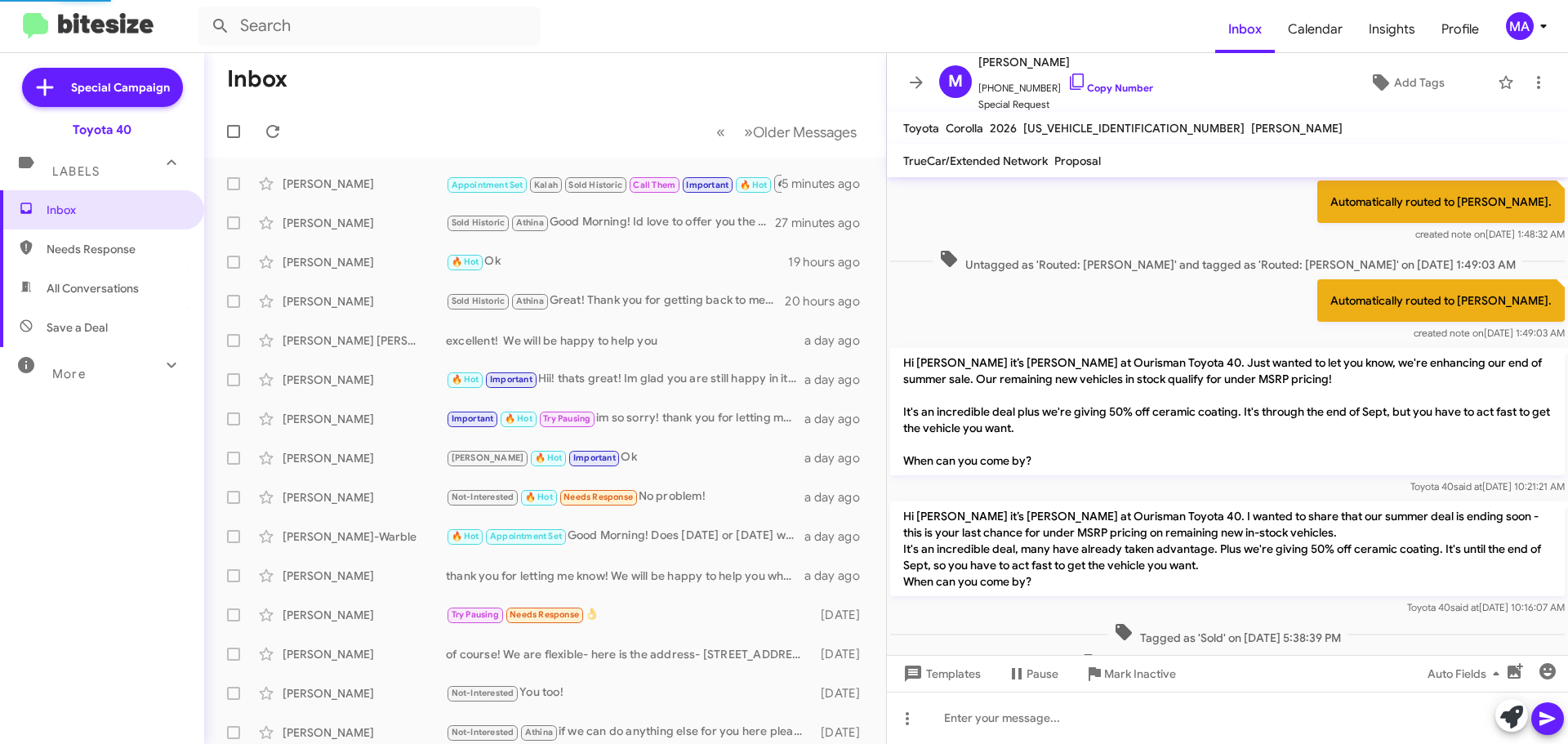
scroll to position [817, 0]
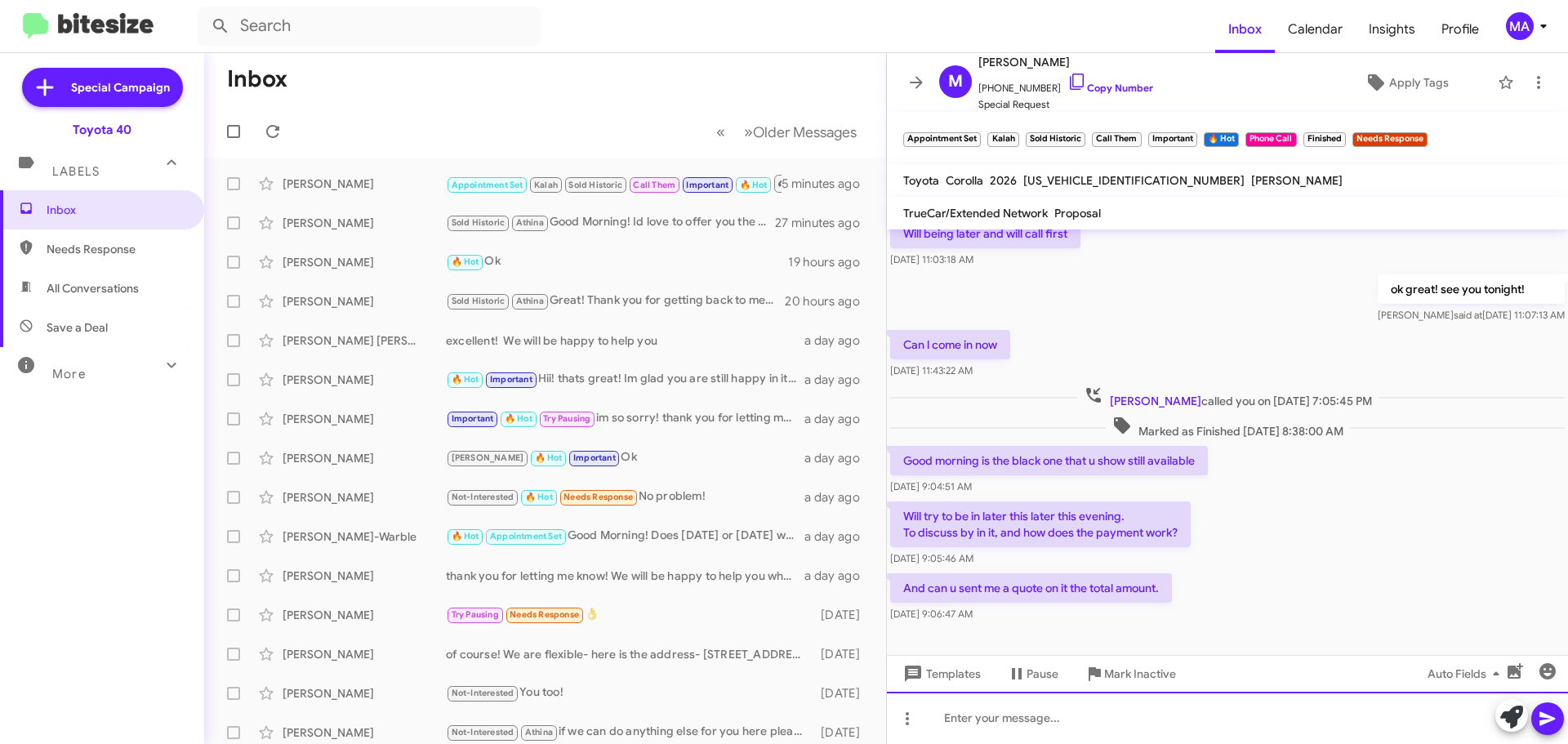
click at [1030, 724] on div at bounding box center [1228, 717] width 681 height 53
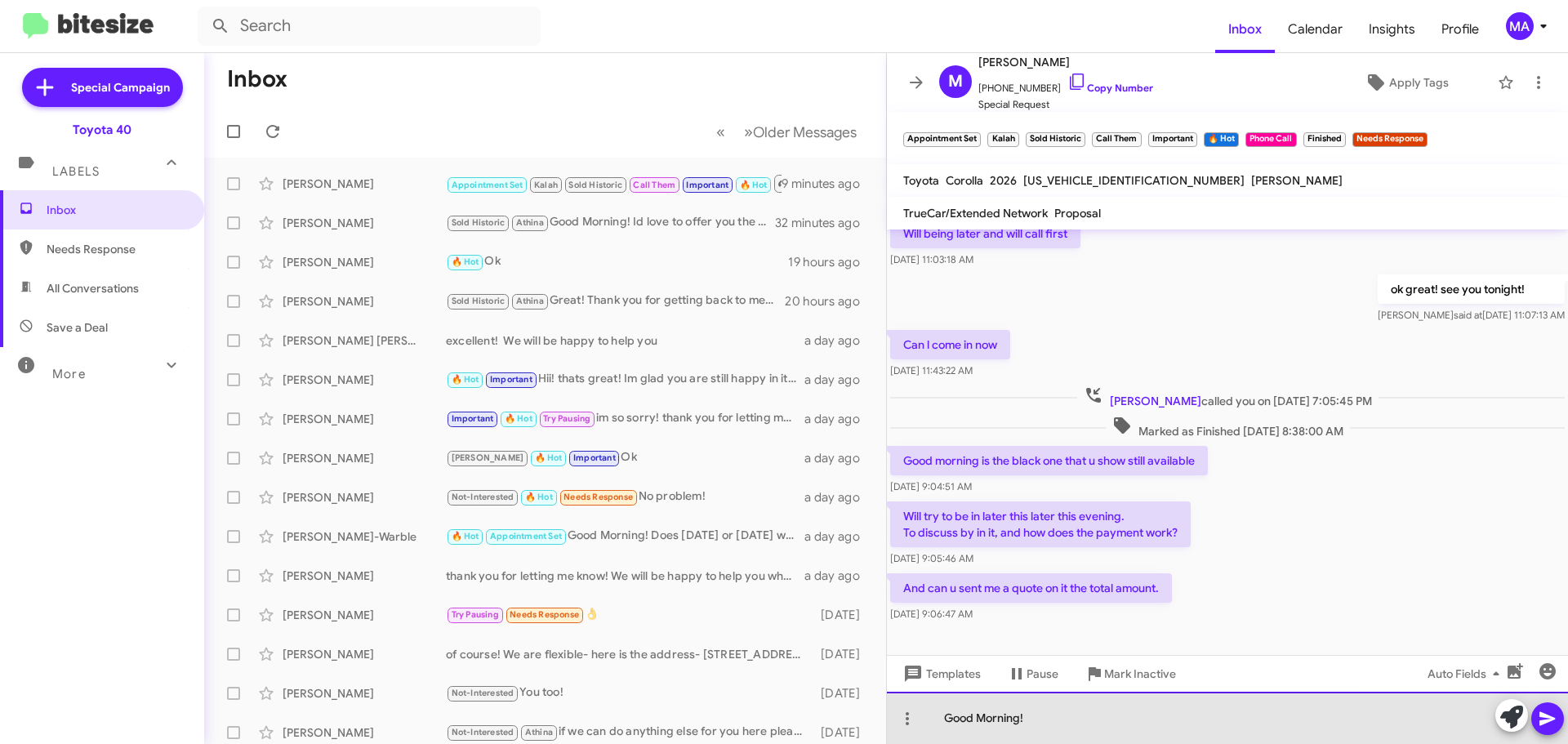
click at [1047, 720] on div "Good Morning!" at bounding box center [1228, 717] width 681 height 53
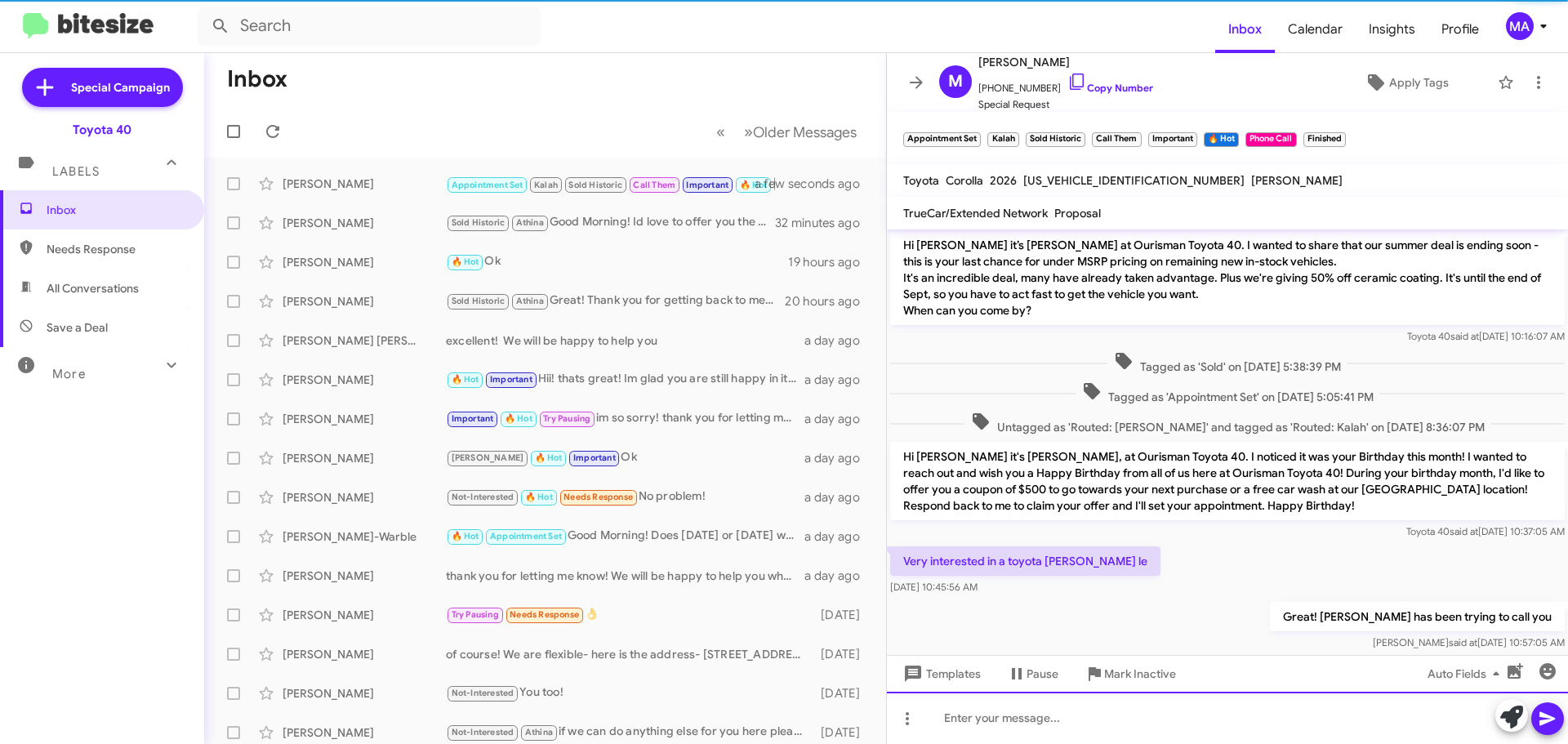
scroll to position [0, 0]
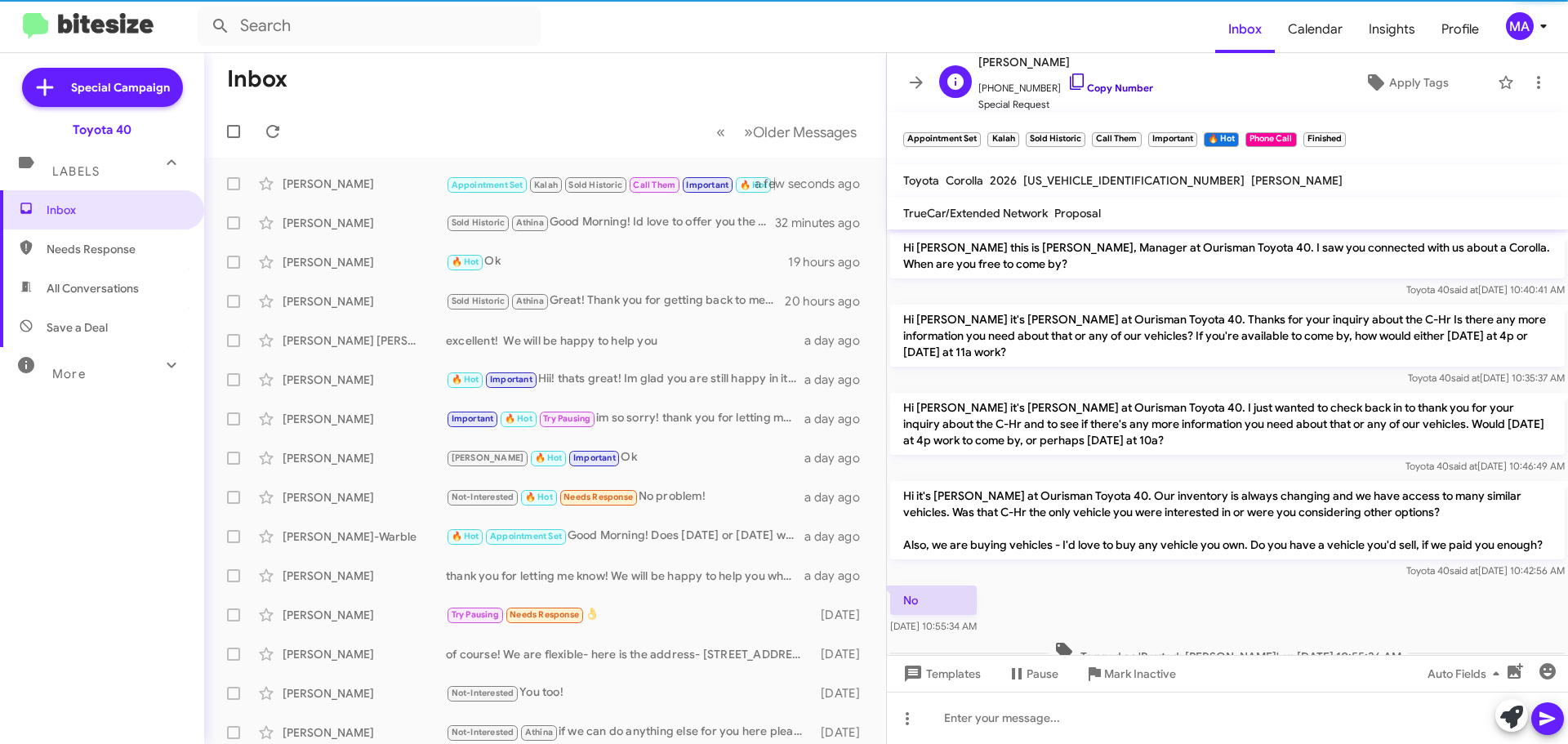
click at [1067, 82] on icon at bounding box center [1077, 81] width 19 height 19
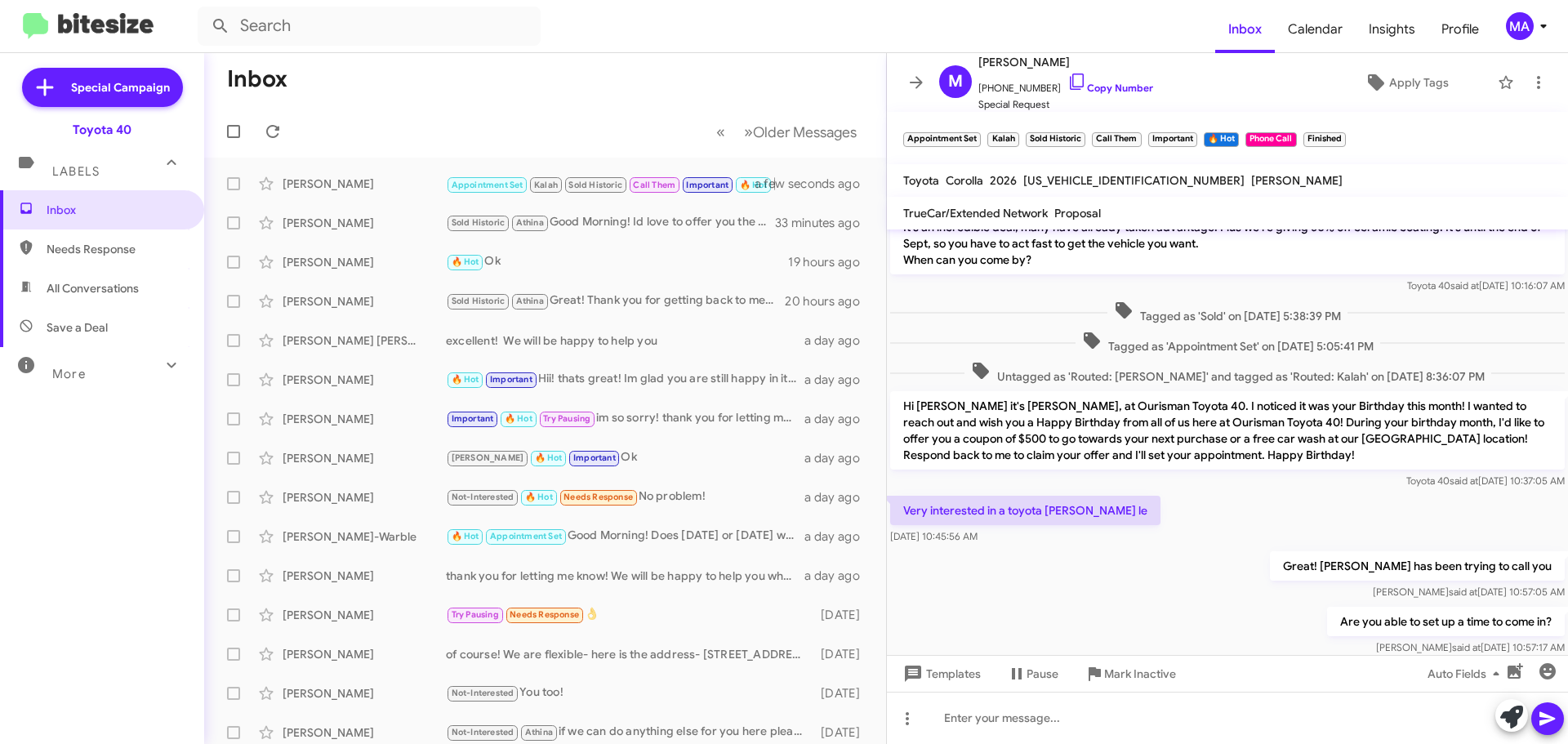
scroll to position [1470, 0]
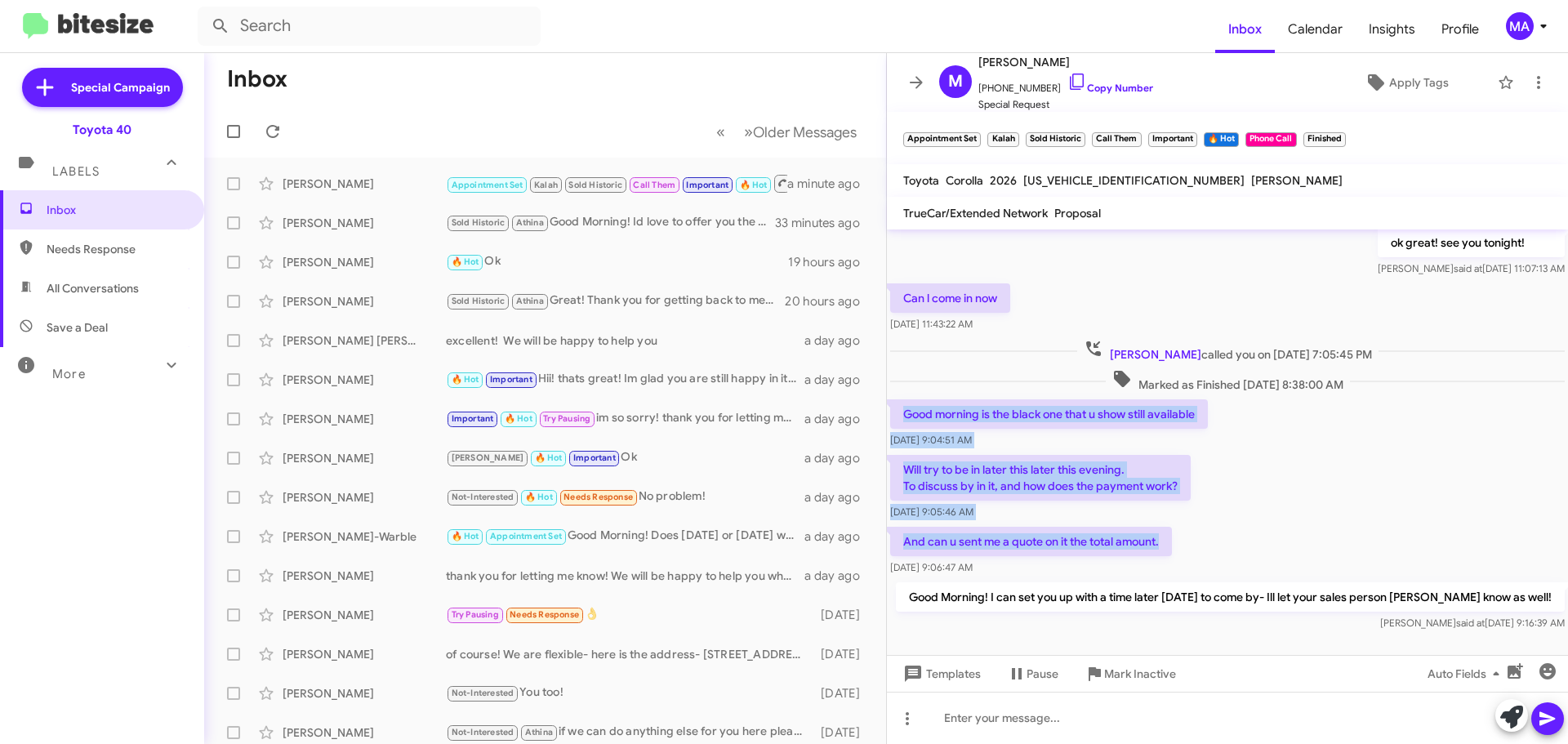
drag, startPoint x: 905, startPoint y: 431, endPoint x: 1165, endPoint y: 566, distance: 293.0
copy div "Good morning is the black one that u show still available Oct 9, 2025, 9:04:51 …"
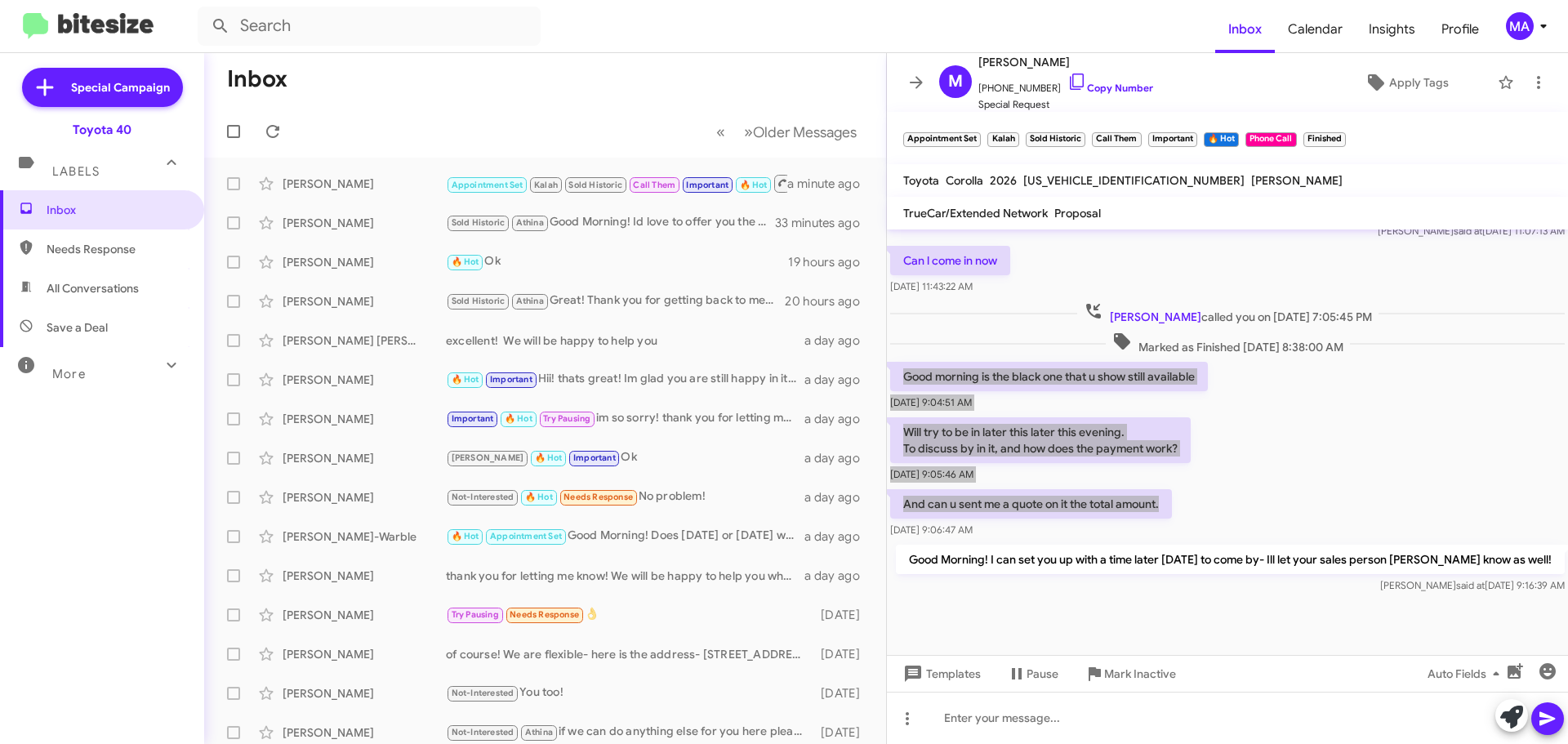
scroll to position [1588, 0]
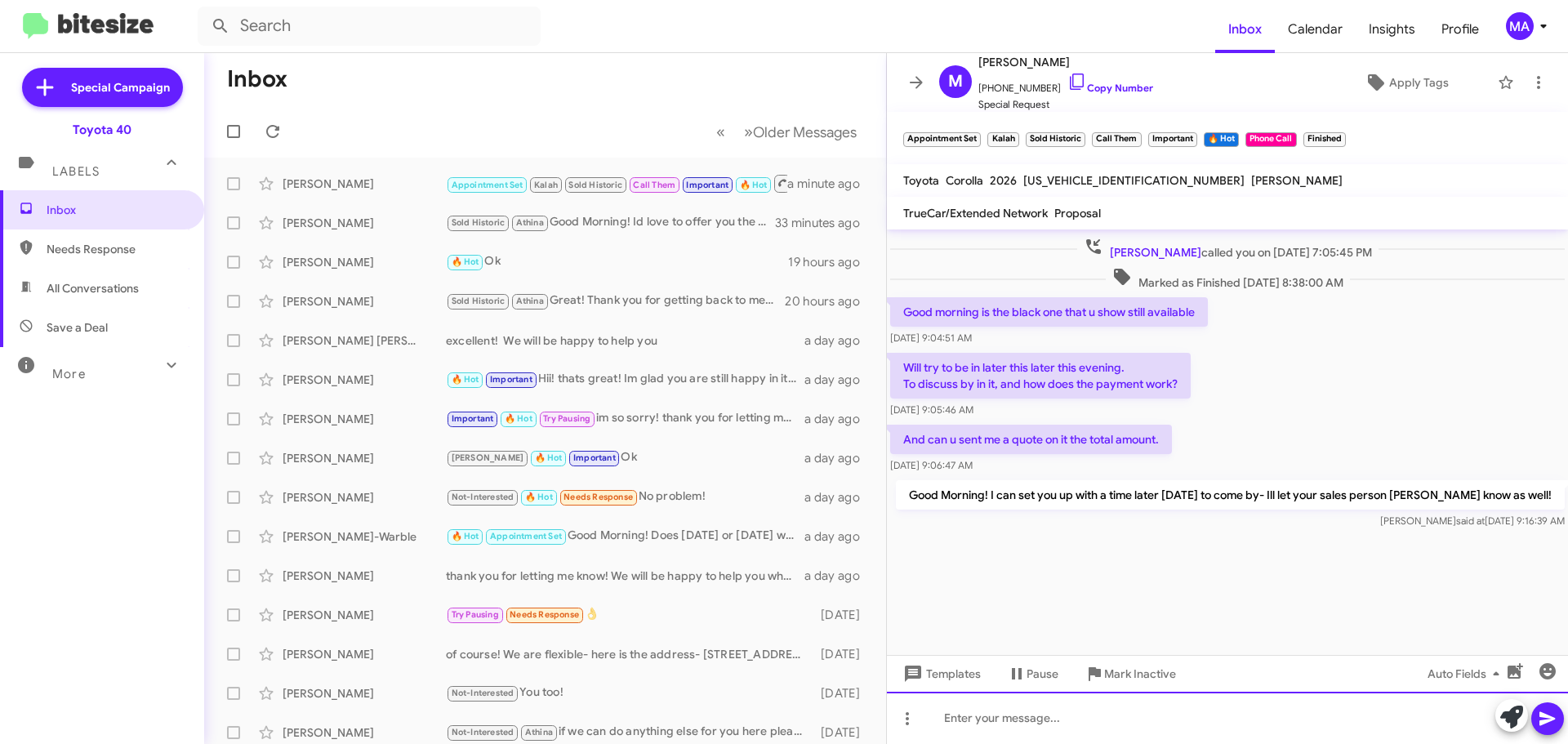
click at [1039, 722] on div at bounding box center [1228, 717] width 681 height 53
